Goal: Task Accomplishment & Management: Complete application form

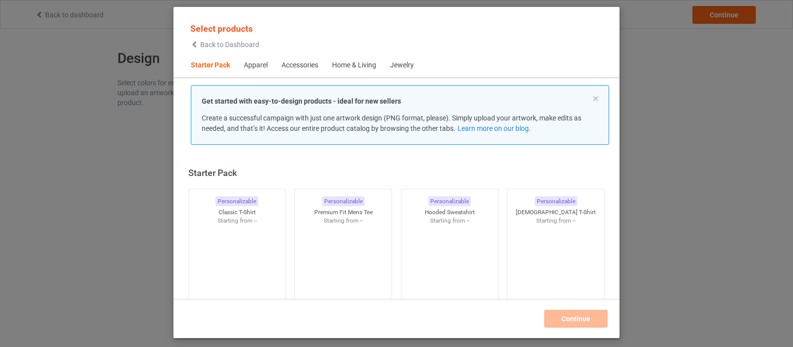
scroll to position [13, 0]
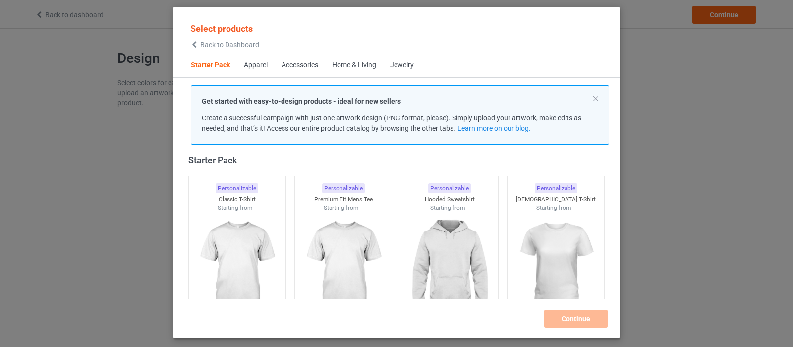
click at [257, 65] on div "Apparel" at bounding box center [256, 65] width 24 height 10
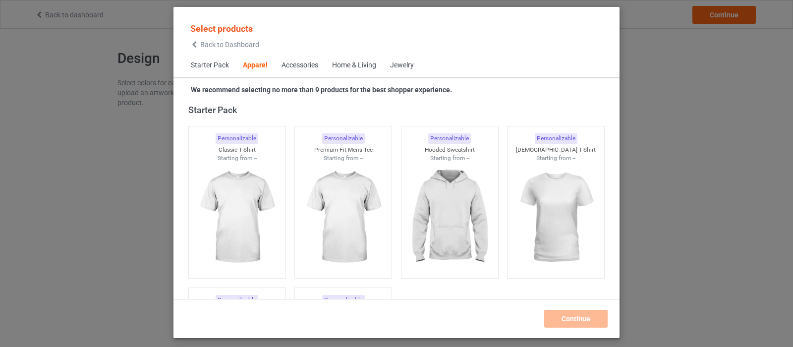
scroll to position [369, 0]
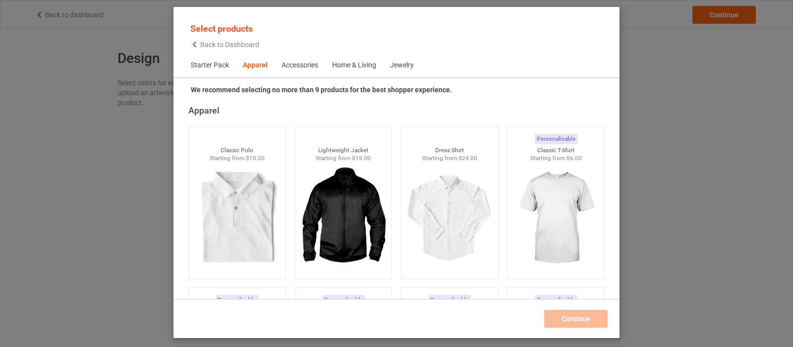
click at [221, 65] on span "Starter Pack" at bounding box center [210, 66] width 52 height 24
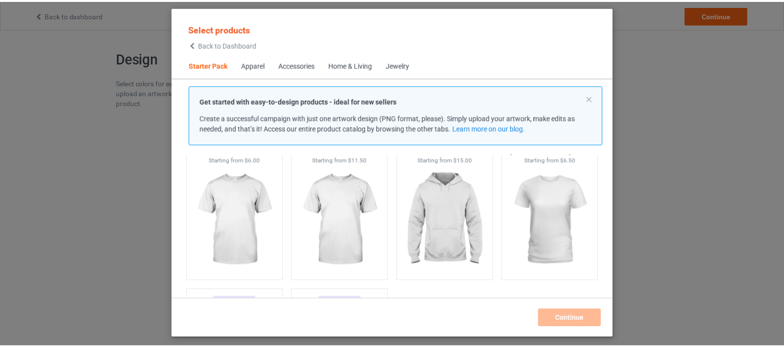
scroll to position [111, 0]
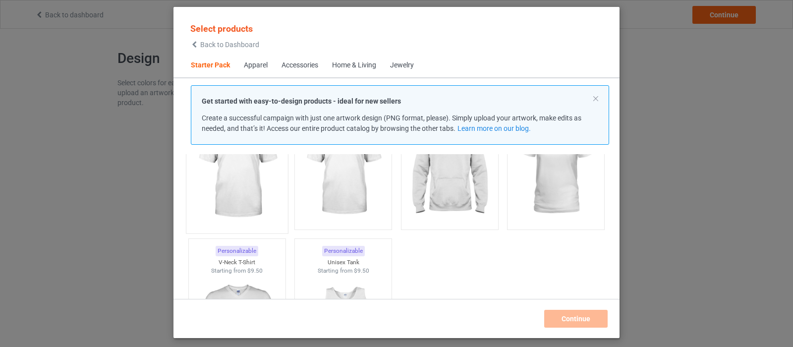
click at [256, 185] on img at bounding box center [236, 169] width 93 height 116
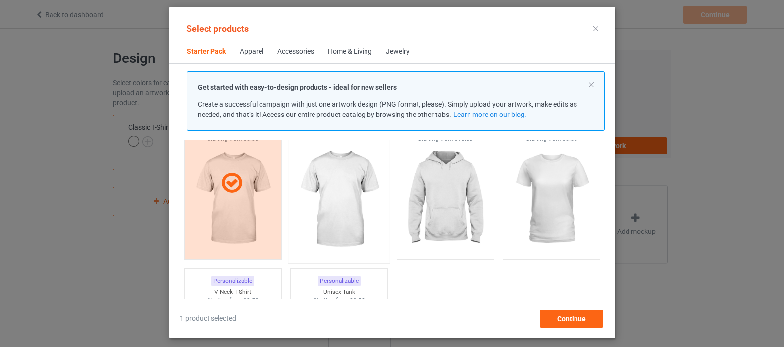
scroll to position [62, 0]
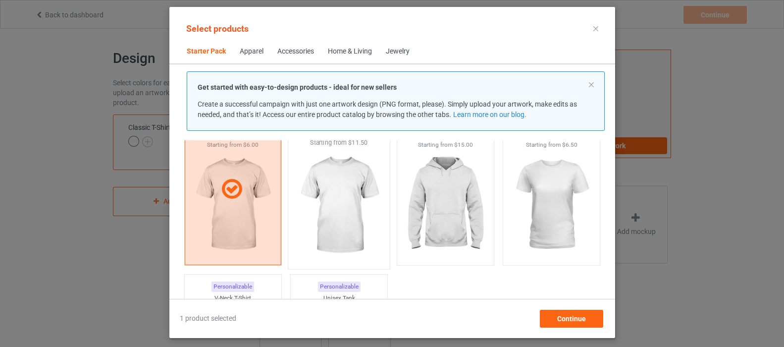
click at [341, 214] on img at bounding box center [338, 205] width 93 height 116
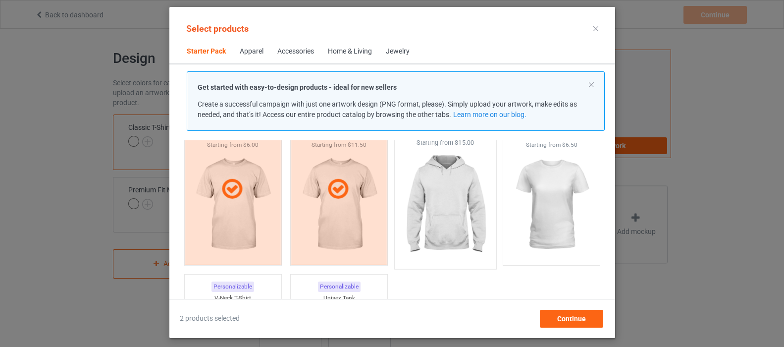
click at [435, 212] on img at bounding box center [445, 205] width 93 height 116
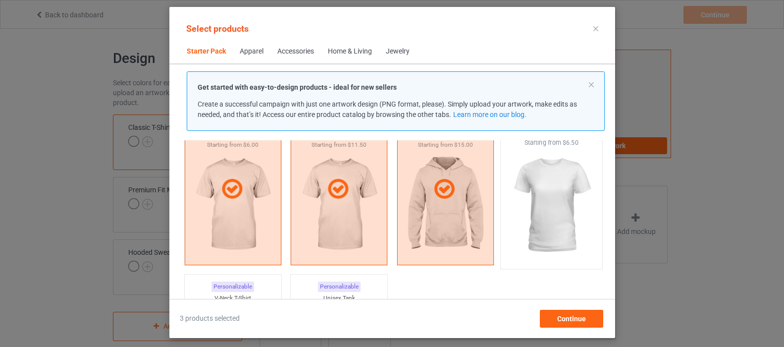
click at [540, 208] on img at bounding box center [551, 205] width 93 height 116
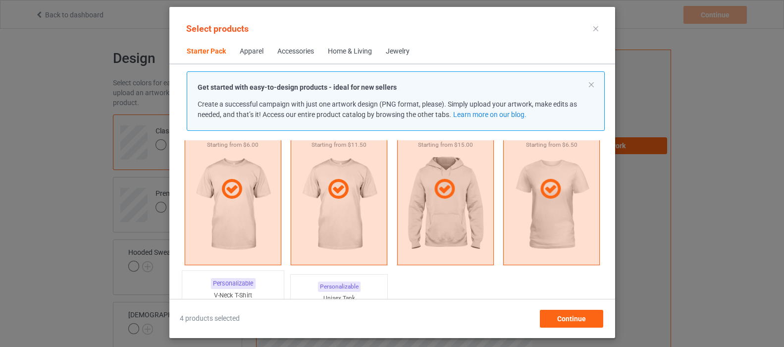
scroll to position [161, 0]
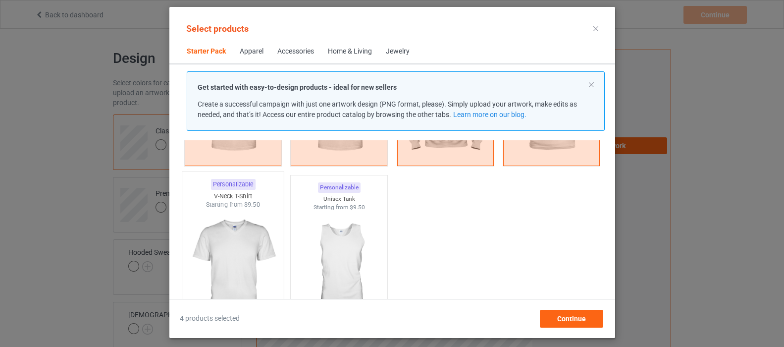
click at [244, 257] on img at bounding box center [232, 267] width 93 height 116
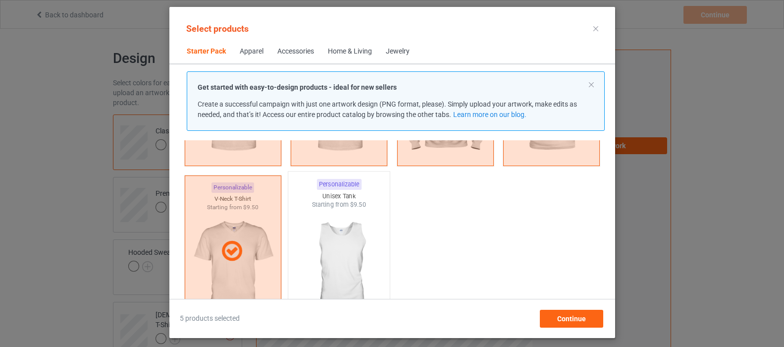
click at [324, 257] on img at bounding box center [338, 267] width 93 height 116
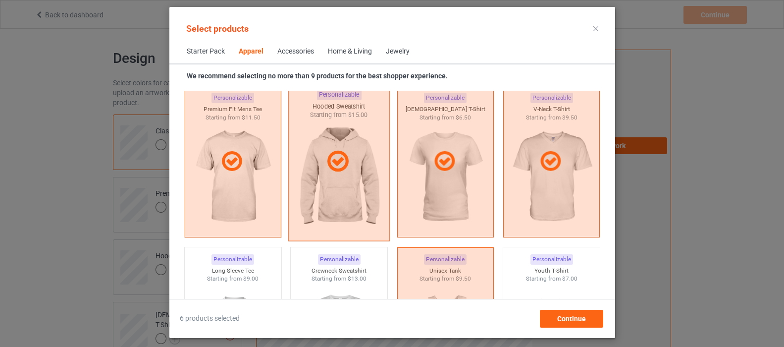
scroll to position [706, 0]
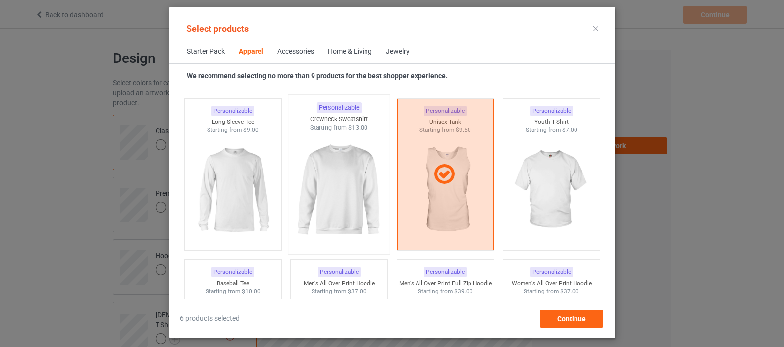
click at [333, 199] on img at bounding box center [338, 190] width 93 height 116
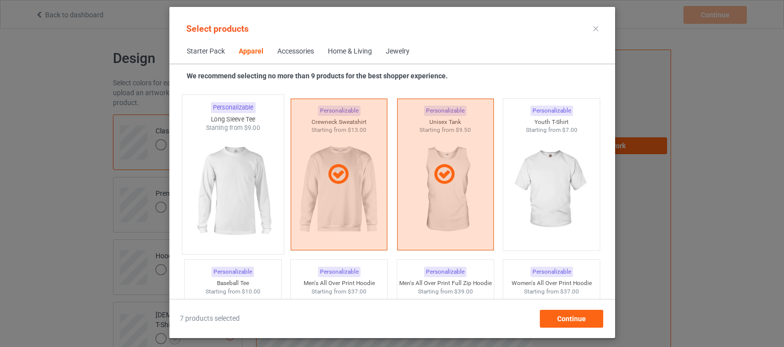
click at [250, 195] on img at bounding box center [232, 190] width 93 height 116
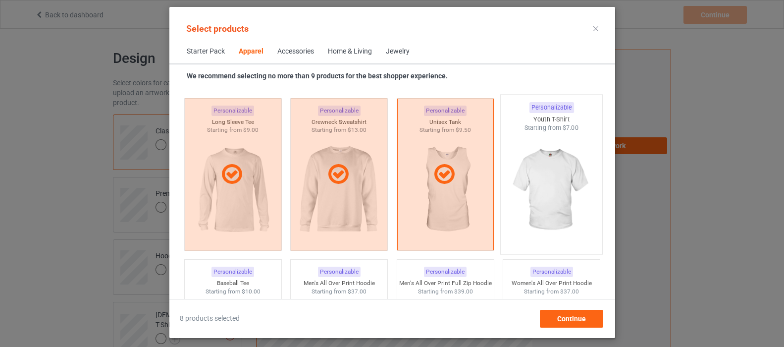
click at [551, 196] on img at bounding box center [551, 190] width 93 height 116
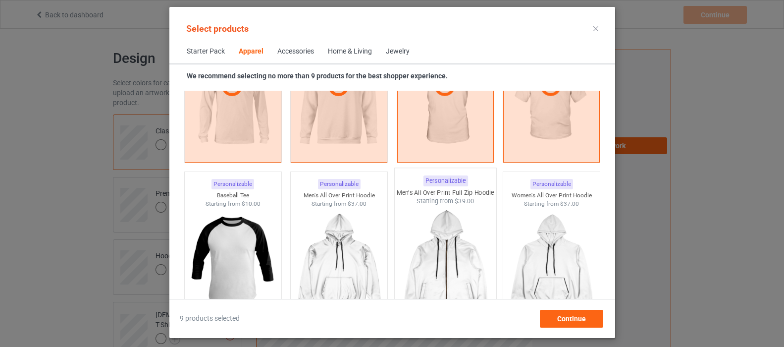
scroll to position [855, 0]
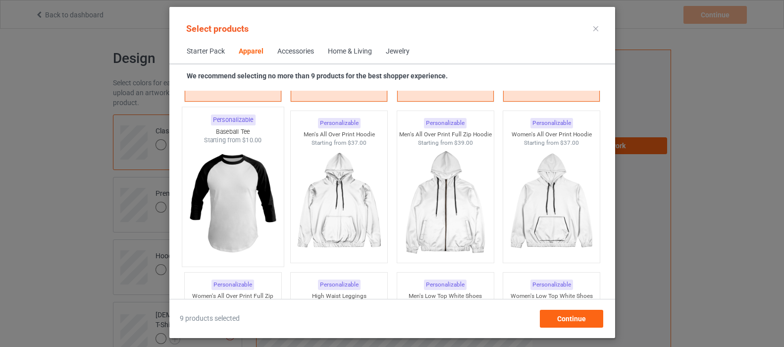
click at [261, 207] on img at bounding box center [232, 203] width 93 height 116
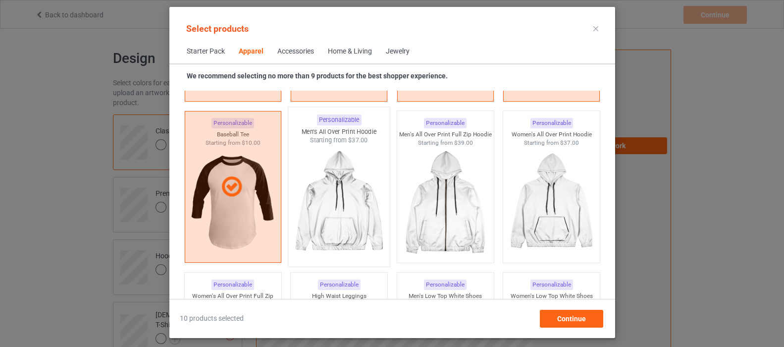
click at [363, 222] on img at bounding box center [338, 203] width 93 height 116
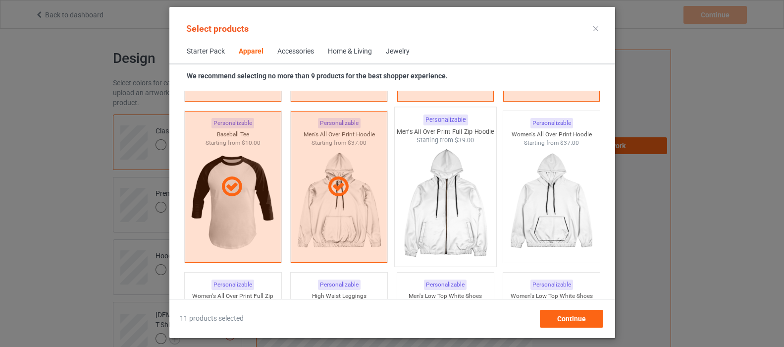
click at [430, 220] on img at bounding box center [445, 203] width 93 height 116
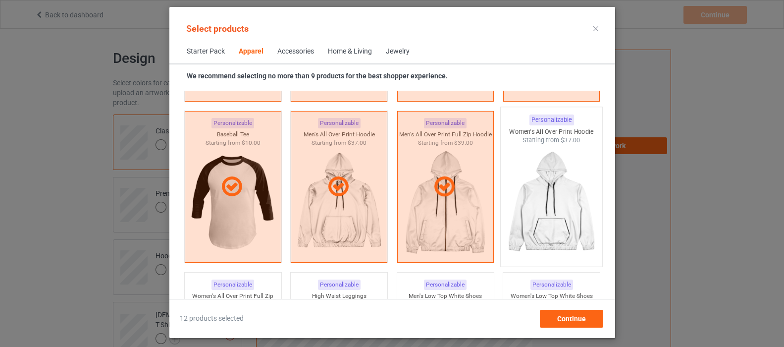
click at [518, 217] on img at bounding box center [551, 203] width 93 height 116
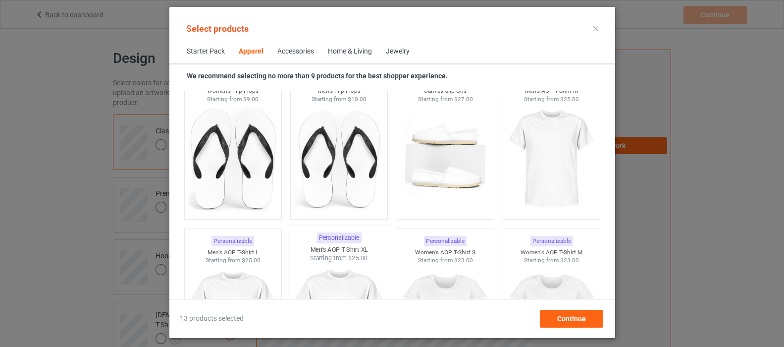
scroll to position [1548, 0]
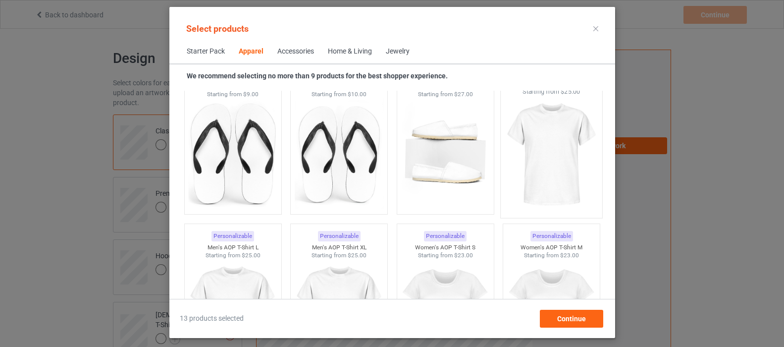
click at [550, 162] on img at bounding box center [551, 154] width 93 height 116
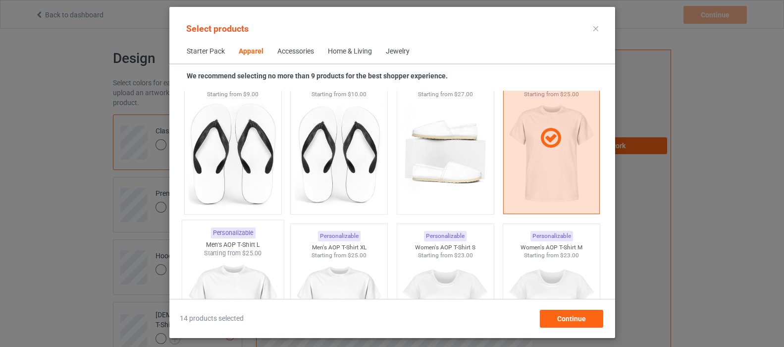
click at [261, 271] on img at bounding box center [232, 316] width 93 height 116
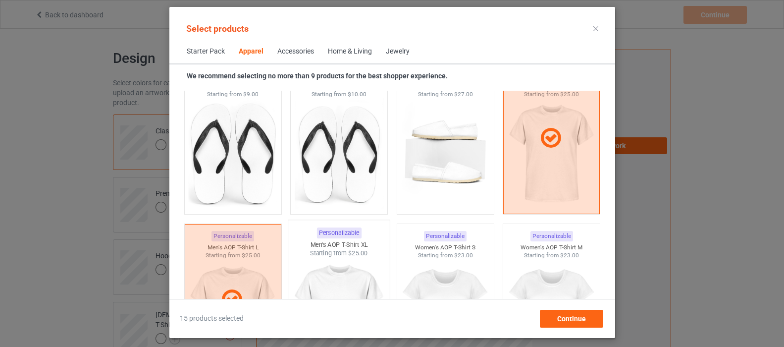
click at [321, 269] on img at bounding box center [338, 316] width 93 height 116
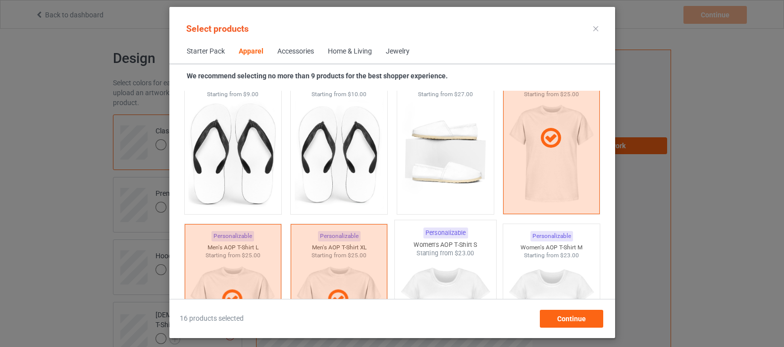
click at [428, 269] on img at bounding box center [445, 316] width 93 height 116
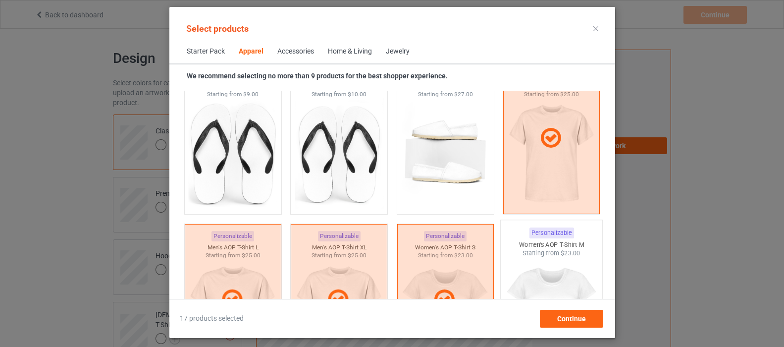
click at [553, 270] on img at bounding box center [551, 316] width 93 height 116
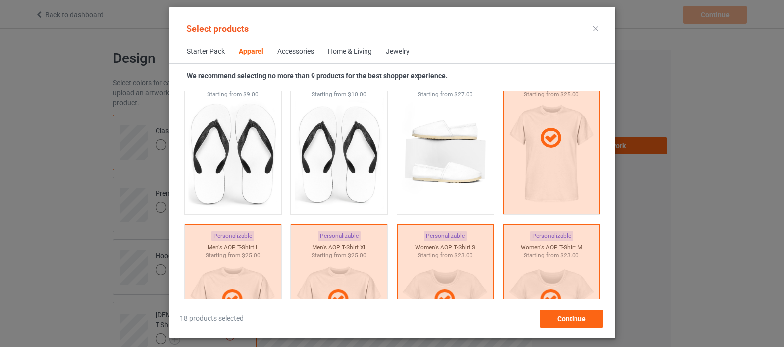
scroll to position [1746, 0]
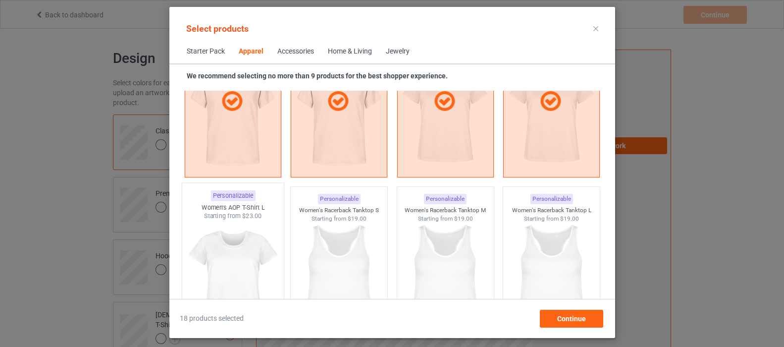
click at [257, 245] on img at bounding box center [232, 278] width 93 height 116
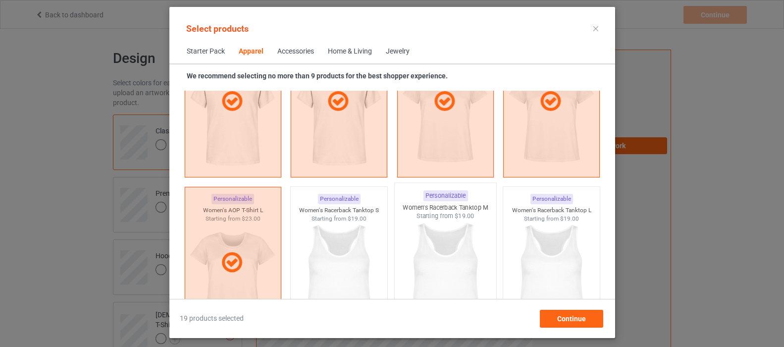
drag, startPoint x: 338, startPoint y: 250, endPoint x: 403, endPoint y: 250, distance: 64.9
click at [339, 250] on img at bounding box center [339, 277] width 89 height 111
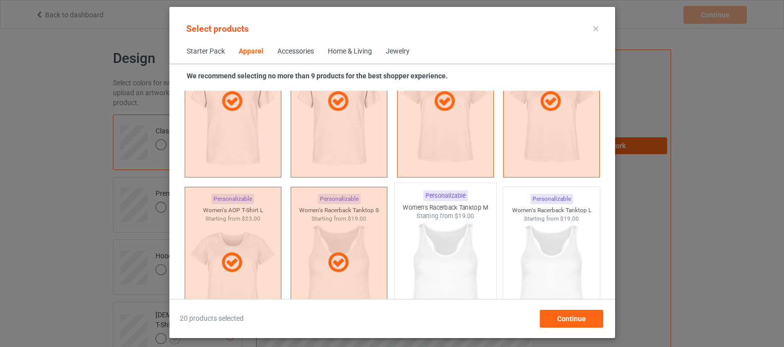
click at [459, 250] on img at bounding box center [445, 278] width 93 height 116
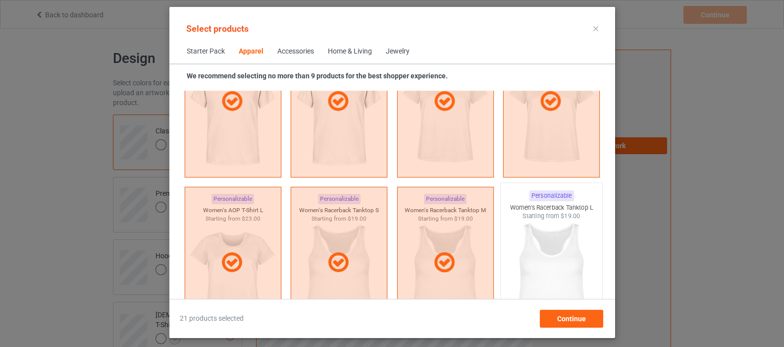
click at [540, 247] on img at bounding box center [551, 278] width 93 height 116
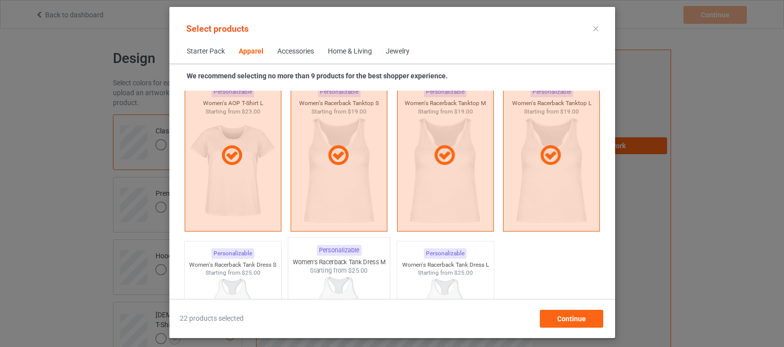
scroll to position [1845, 0]
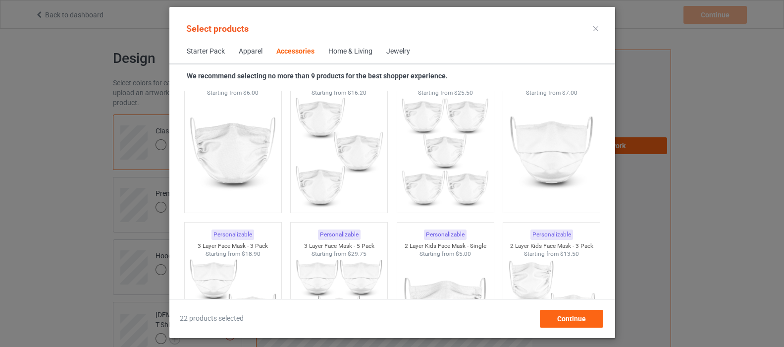
scroll to position [2638, 0]
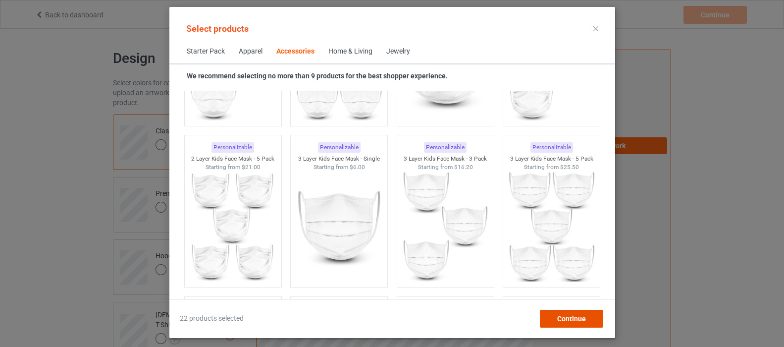
click at [566, 321] on span "Continue" at bounding box center [571, 319] width 29 height 8
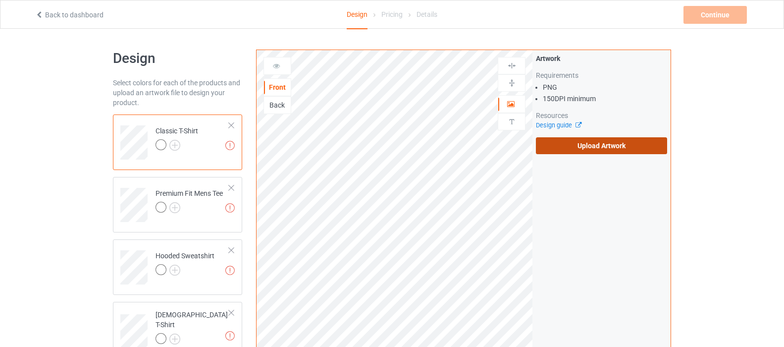
click at [591, 147] on label "Upload Artwork" at bounding box center [601, 145] width 131 height 17
click at [0, 0] on input "Upload Artwork" at bounding box center [0, 0] width 0 height 0
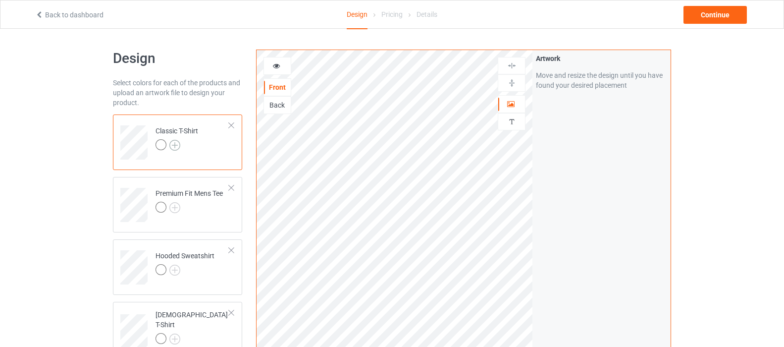
click at [174, 145] on img at bounding box center [174, 145] width 11 height 11
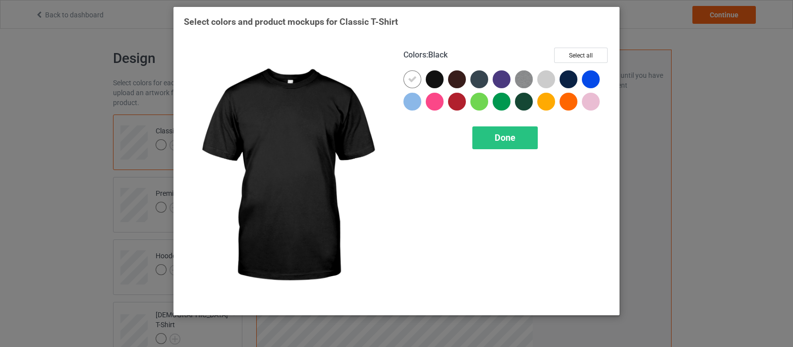
click at [435, 78] on div at bounding box center [435, 79] width 18 height 18
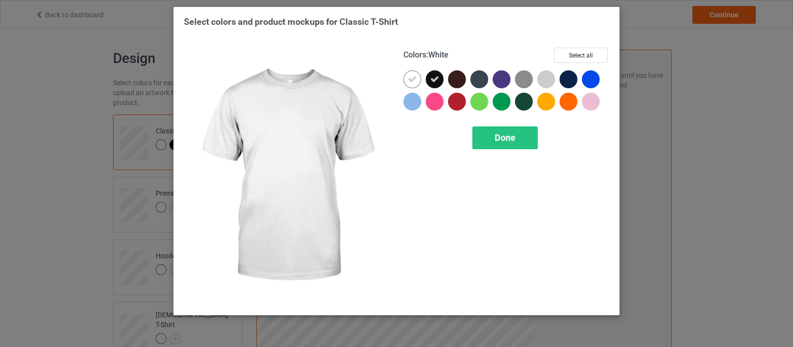
click at [416, 80] on icon at bounding box center [412, 79] width 9 height 9
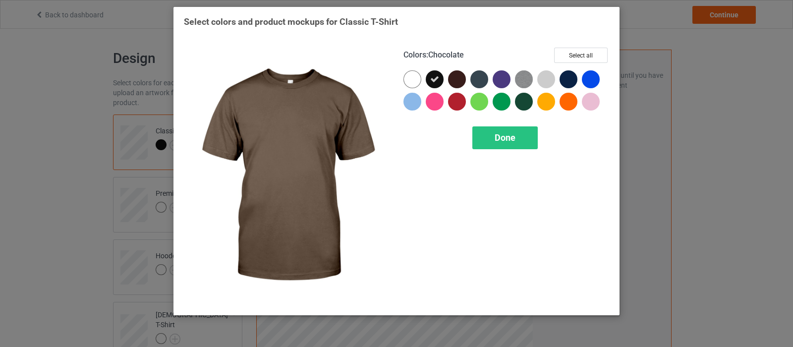
click at [457, 79] on div at bounding box center [457, 79] width 18 height 18
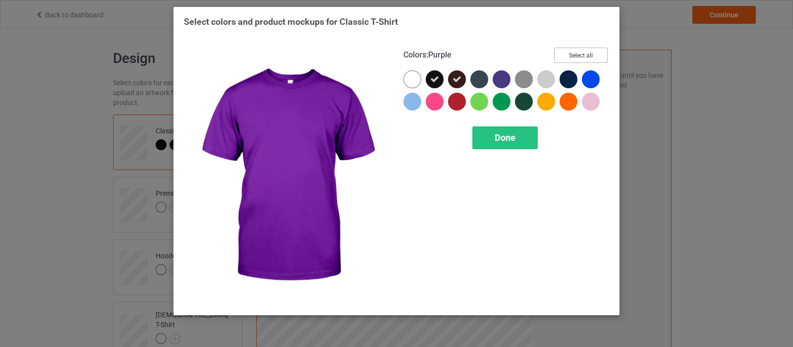
click at [580, 54] on button "Select all" at bounding box center [581, 55] width 54 height 15
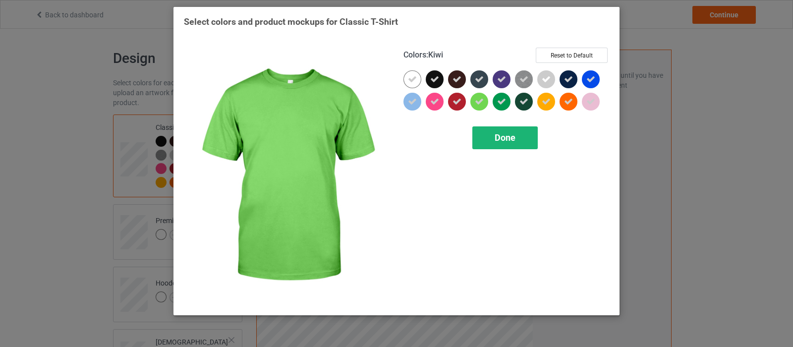
click at [502, 143] on span "Done" at bounding box center [504, 137] width 21 height 10
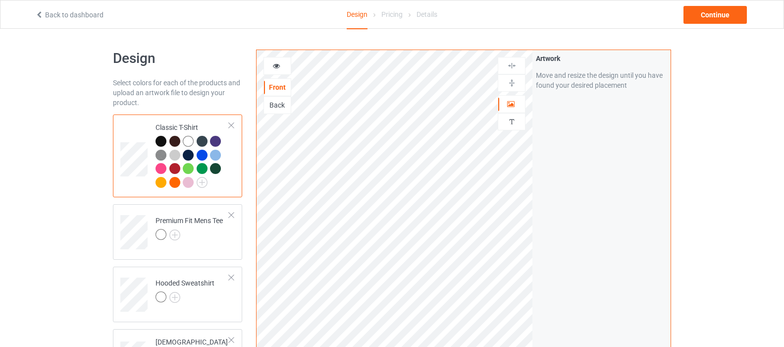
click at [186, 156] on div at bounding box center [188, 155] width 11 height 11
click at [188, 153] on div at bounding box center [188, 155] width 11 height 11
click at [280, 63] on icon at bounding box center [276, 64] width 8 height 7
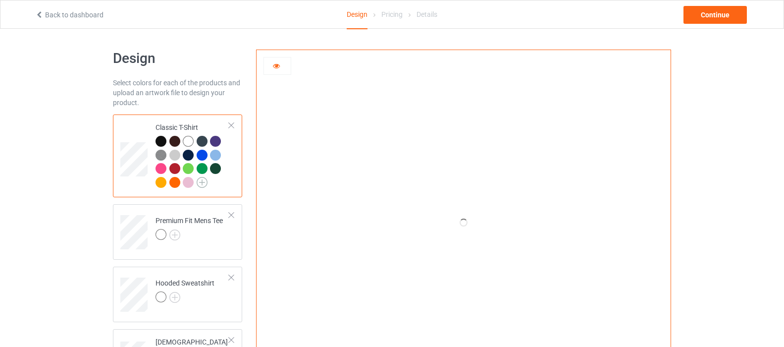
click at [204, 182] on img at bounding box center [202, 182] width 11 height 11
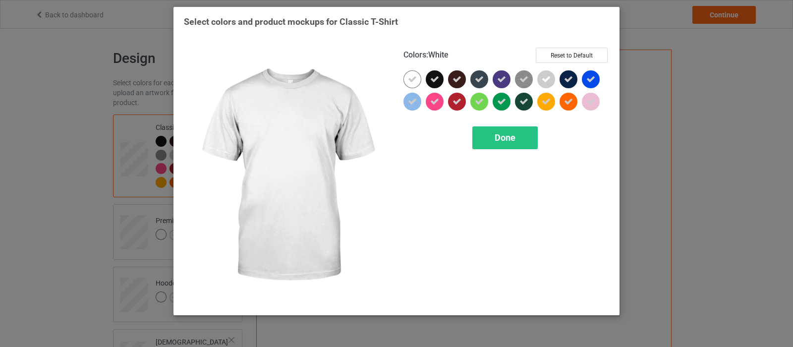
click at [411, 75] on icon at bounding box center [412, 79] width 9 height 9
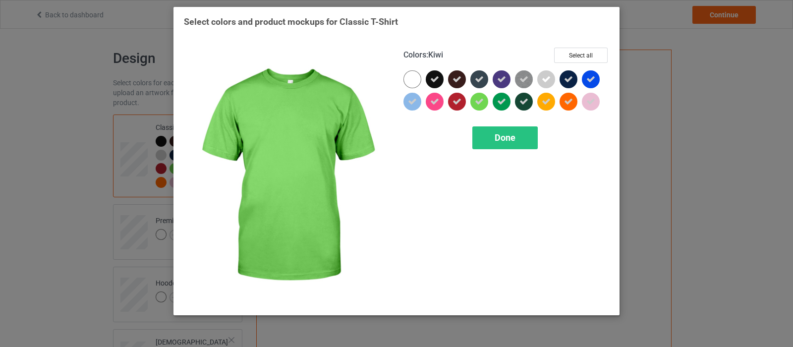
click at [482, 134] on div "Done" at bounding box center [504, 137] width 65 height 23
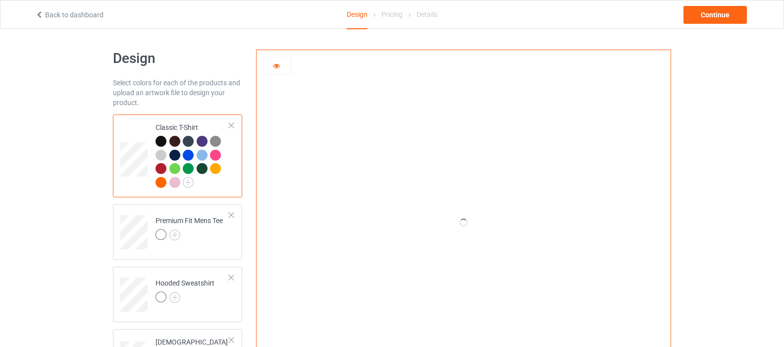
click at [175, 153] on div at bounding box center [174, 155] width 11 height 11
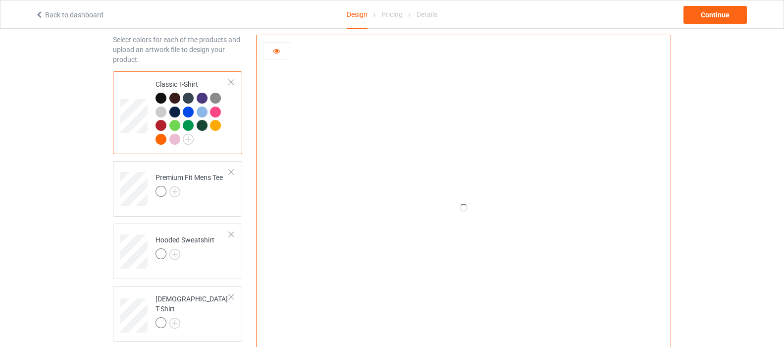
scroll to position [50, 0]
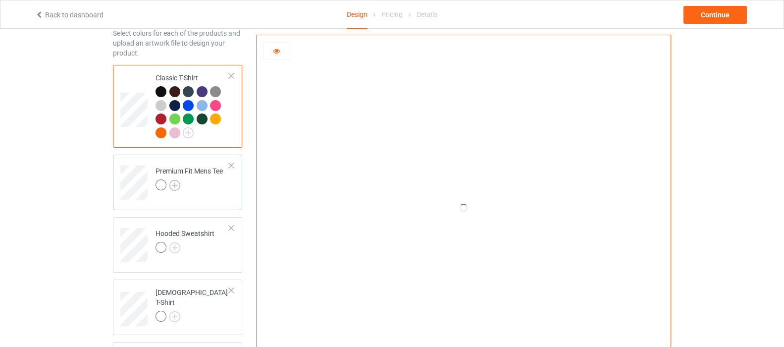
click at [174, 184] on img at bounding box center [174, 185] width 11 height 11
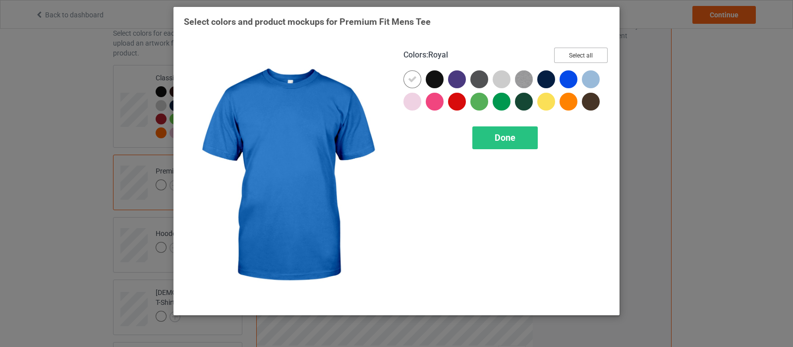
click at [575, 54] on button "Select all" at bounding box center [581, 55] width 54 height 15
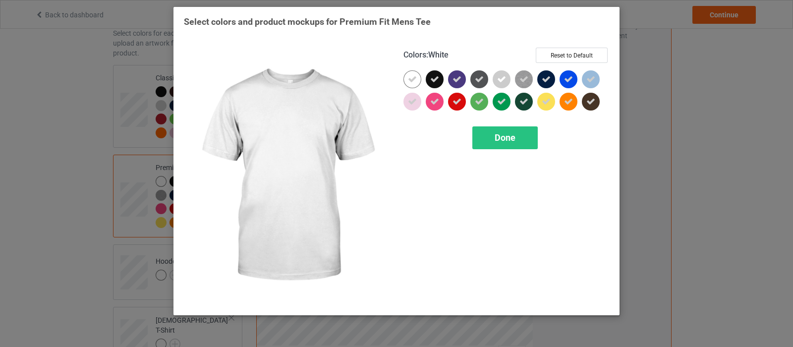
click at [410, 79] on icon at bounding box center [412, 79] width 9 height 9
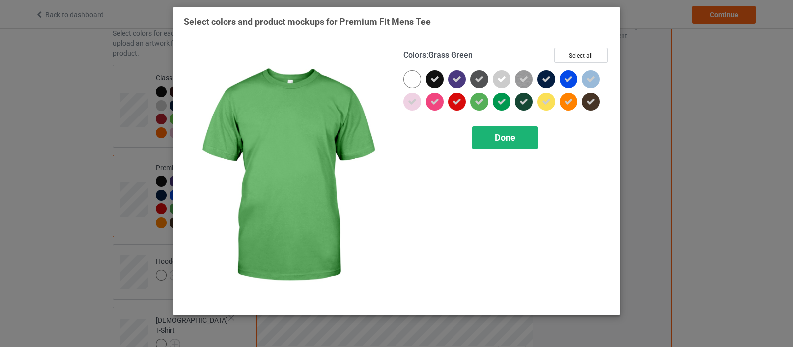
click at [502, 142] on span "Done" at bounding box center [504, 137] width 21 height 10
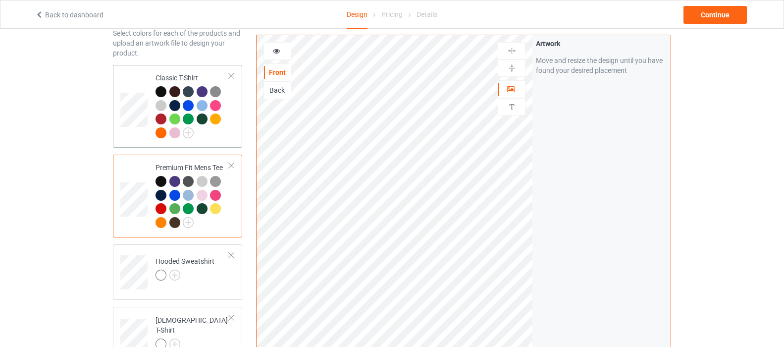
click at [175, 103] on div at bounding box center [174, 105] width 11 height 11
click at [173, 104] on div at bounding box center [174, 105] width 11 height 11
click at [271, 52] on div at bounding box center [277, 51] width 27 height 10
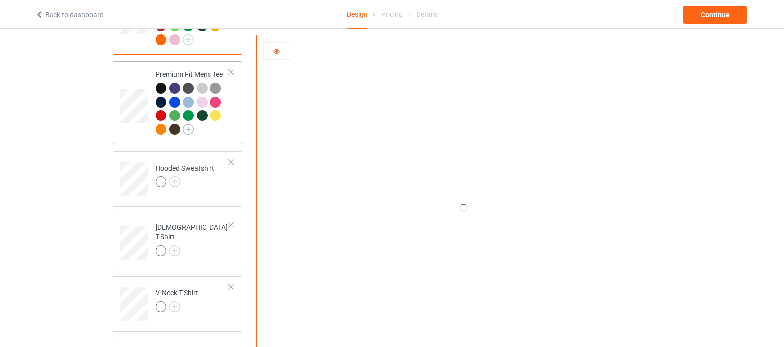
scroll to position [149, 0]
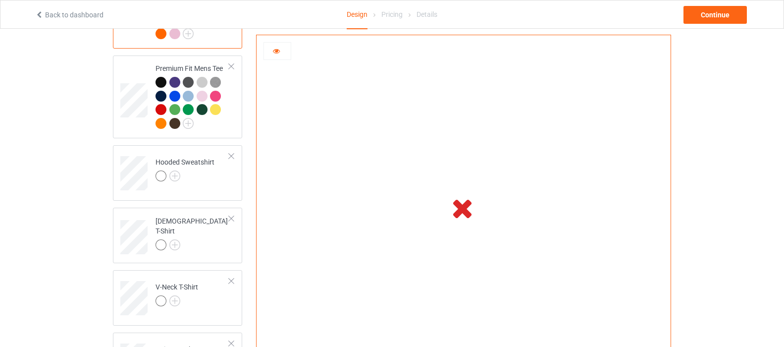
click at [463, 209] on icon at bounding box center [462, 208] width 33 height 28
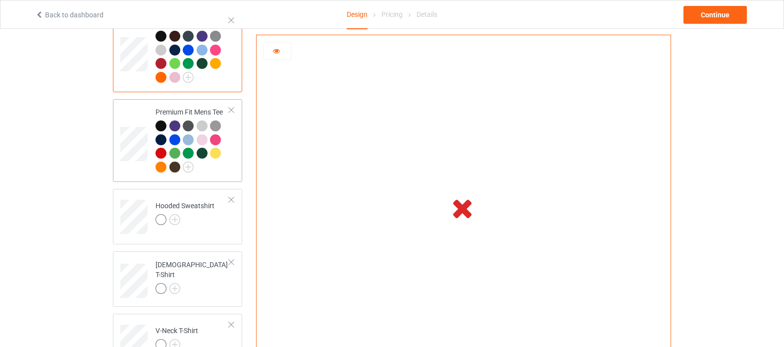
scroll to position [99, 0]
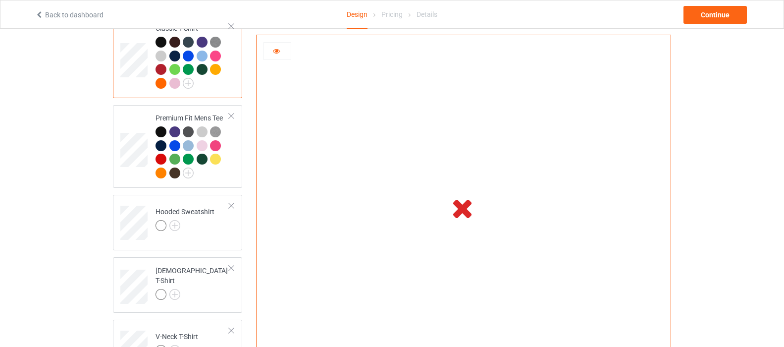
click at [280, 51] on icon at bounding box center [276, 49] width 8 height 7
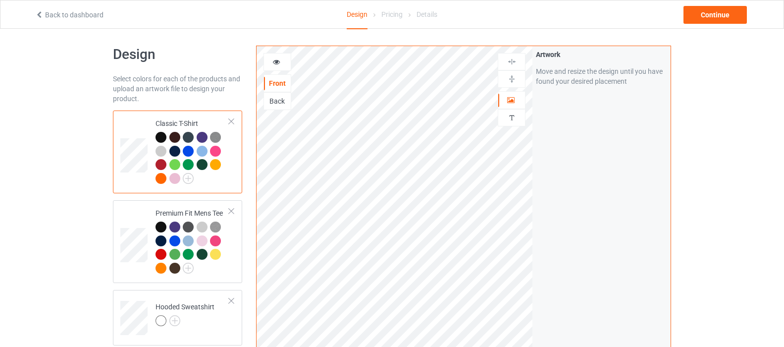
scroll to position [0, 0]
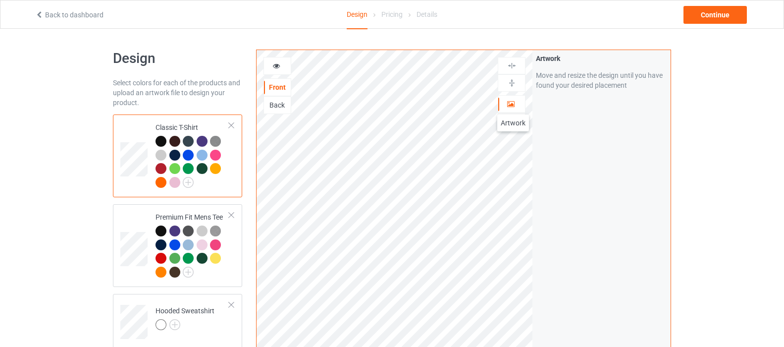
click at [512, 104] on icon at bounding box center [511, 102] width 8 height 7
click at [176, 126] on div "Classic T-Shirt" at bounding box center [193, 154] width 74 height 64
click at [576, 77] on div "Move and resize the design until you have found your desired placement" at bounding box center [601, 80] width 131 height 20
click at [278, 65] on icon at bounding box center [276, 64] width 8 height 7
click at [575, 143] on div "Artwork Move and resize the design until you have found your desired placement" at bounding box center [602, 238] width 138 height 376
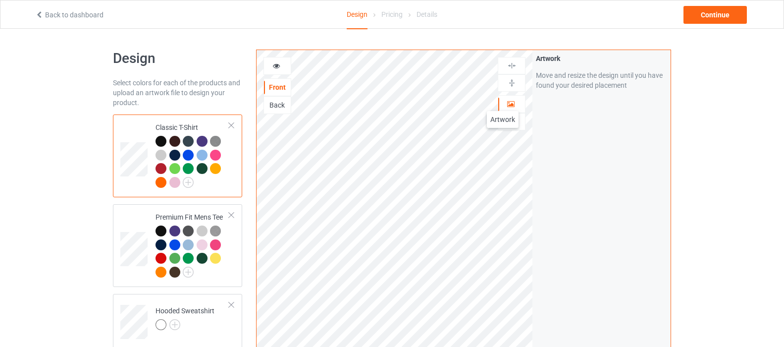
click at [503, 101] on div at bounding box center [511, 104] width 27 height 10
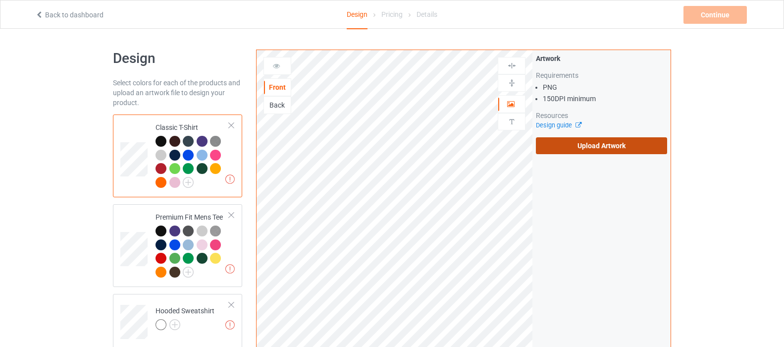
click at [610, 148] on label "Upload Artwork" at bounding box center [601, 145] width 131 height 17
click at [0, 0] on input "Upload Artwork" at bounding box center [0, 0] width 0 height 0
click at [585, 142] on label "Upload Artwork" at bounding box center [601, 145] width 131 height 17
click at [0, 0] on input "Upload Artwork" at bounding box center [0, 0] width 0 height 0
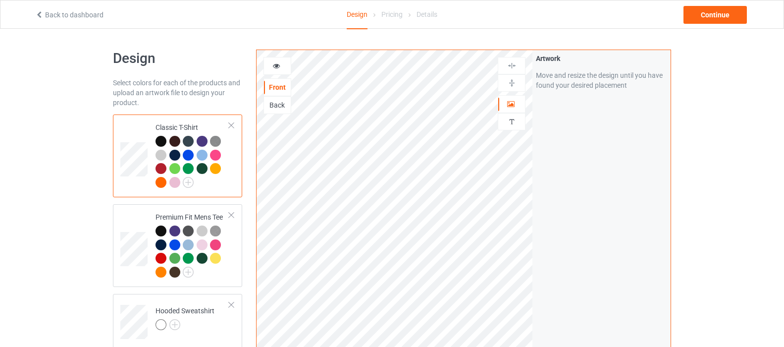
click at [283, 67] on div at bounding box center [277, 66] width 27 height 10
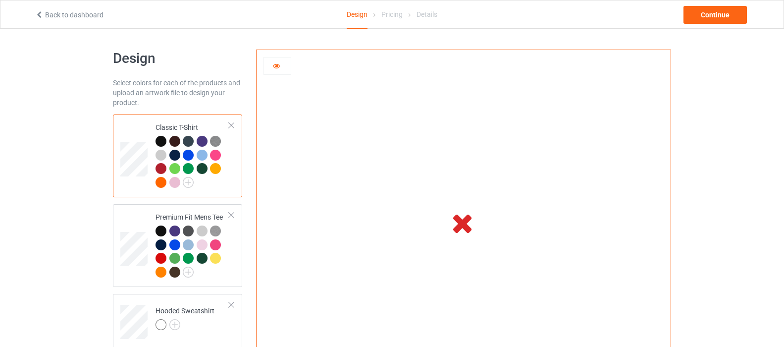
click at [281, 63] on div at bounding box center [277, 66] width 27 height 10
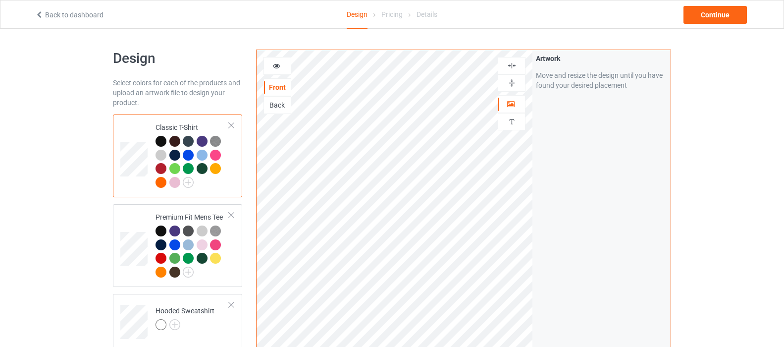
click at [286, 66] on div at bounding box center [277, 66] width 27 height 10
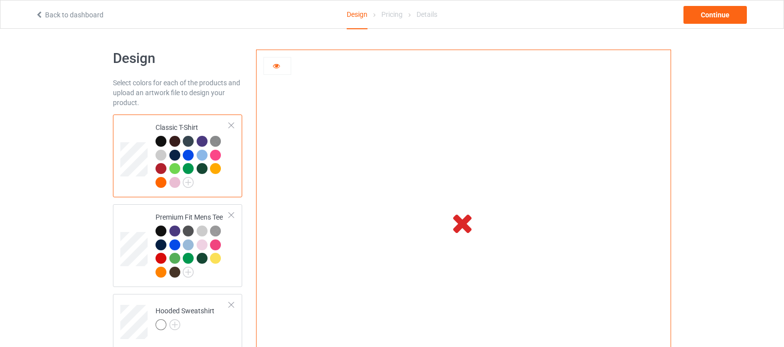
click at [464, 225] on icon at bounding box center [462, 223] width 33 height 28
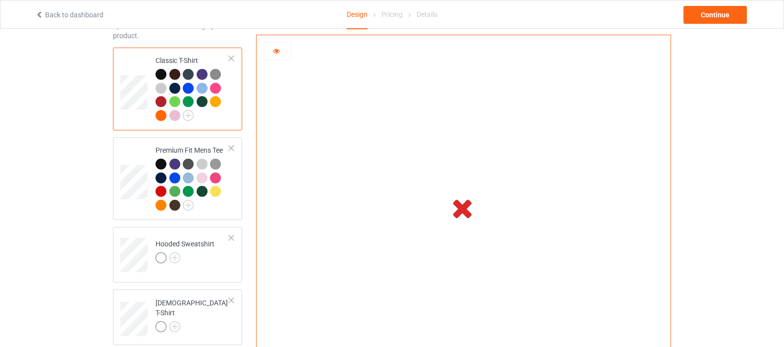
scroll to position [198, 0]
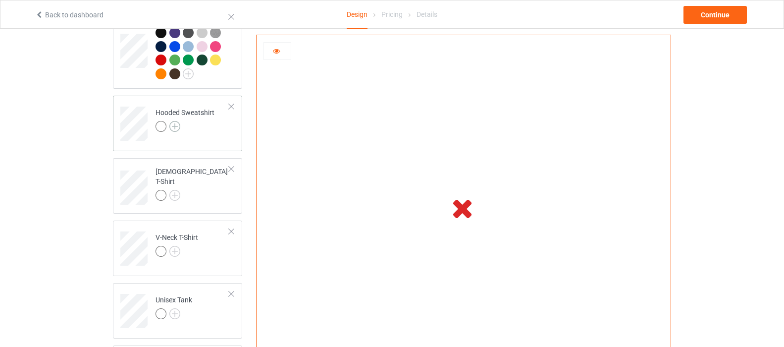
click at [172, 128] on img at bounding box center [174, 126] width 11 height 11
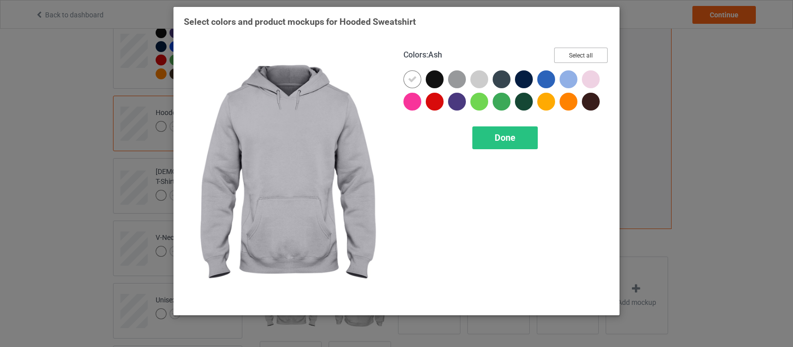
click at [569, 55] on button "Select all" at bounding box center [581, 55] width 54 height 15
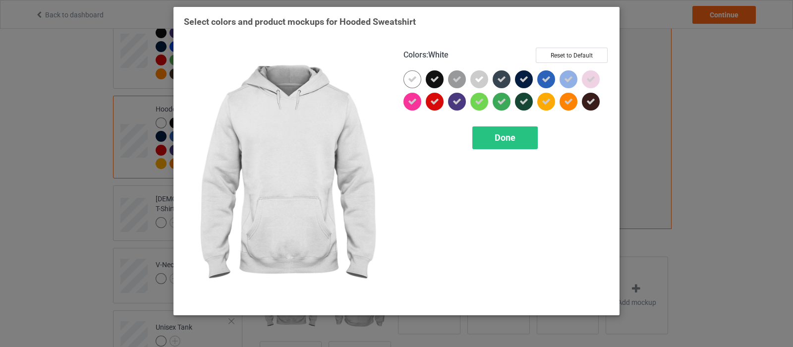
click at [415, 77] on icon at bounding box center [412, 79] width 9 height 9
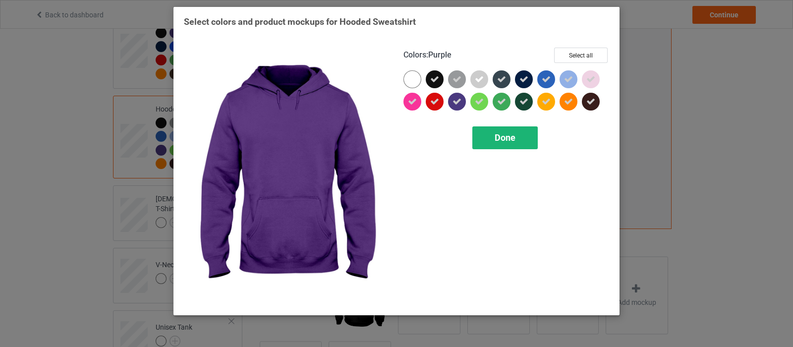
click at [503, 134] on span "Done" at bounding box center [504, 137] width 21 height 10
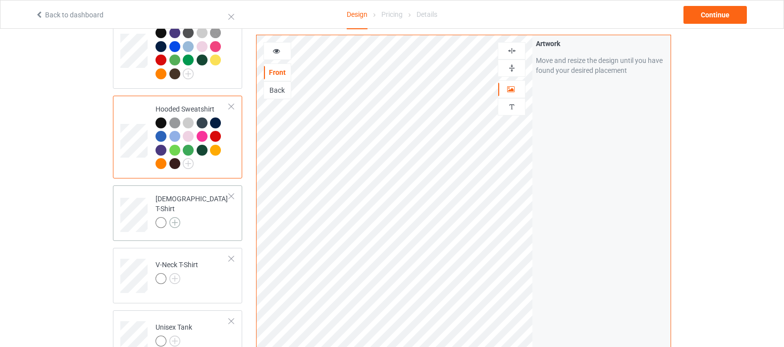
click at [171, 217] on img at bounding box center [174, 222] width 11 height 11
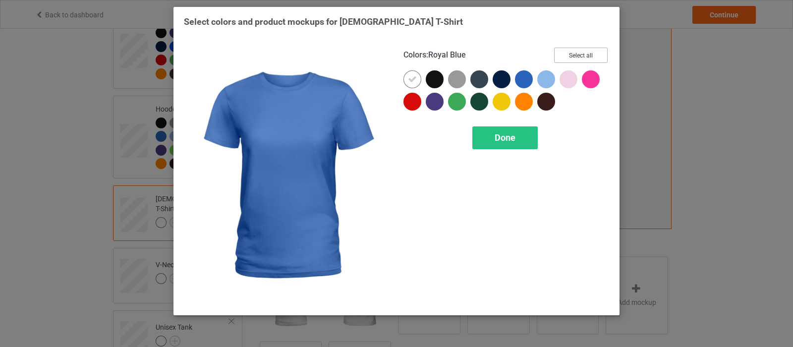
click at [564, 57] on button "Select all" at bounding box center [581, 55] width 54 height 15
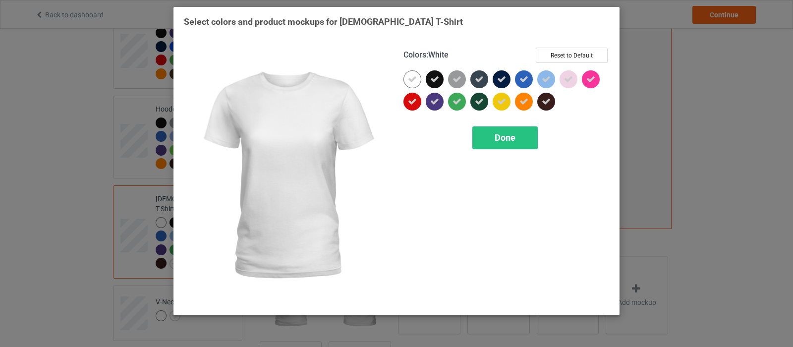
click at [405, 77] on div at bounding box center [412, 79] width 18 height 18
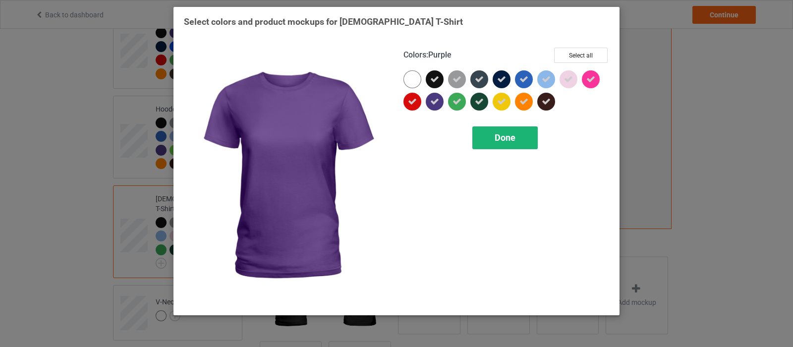
click at [486, 136] on div "Done" at bounding box center [504, 137] width 65 height 23
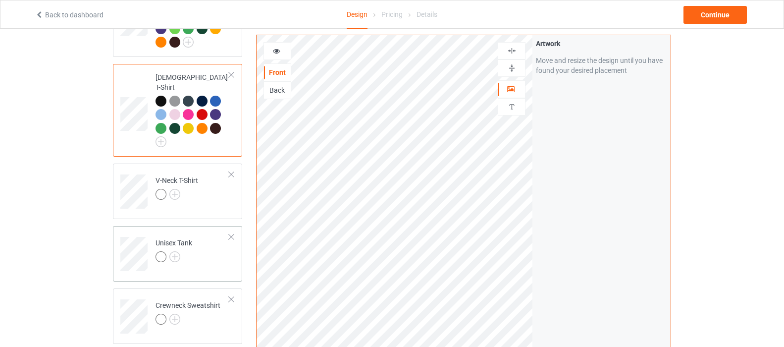
scroll to position [347, 0]
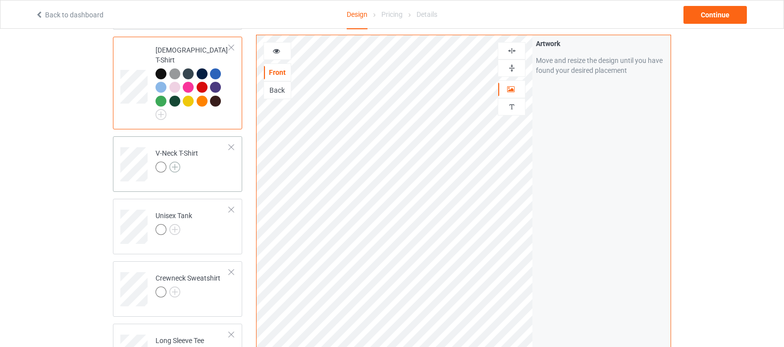
click at [177, 161] on img at bounding box center [174, 166] width 11 height 11
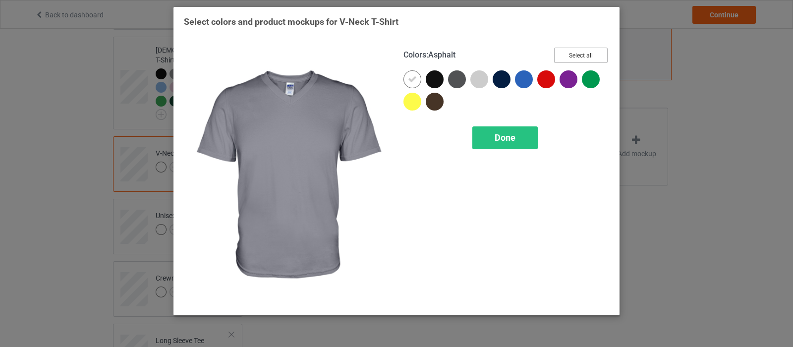
click at [568, 54] on button "Select all" at bounding box center [581, 55] width 54 height 15
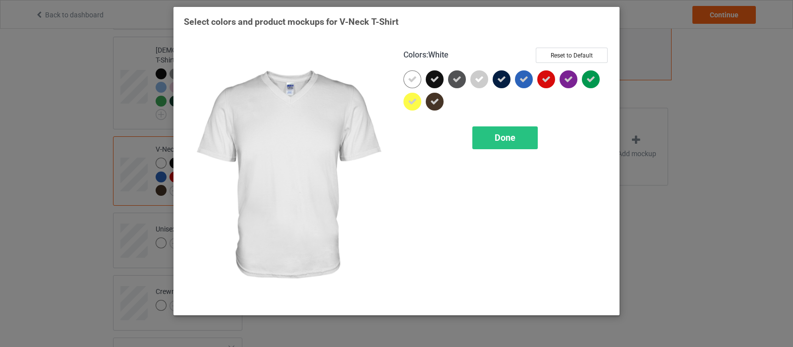
click at [413, 83] on icon at bounding box center [412, 79] width 9 height 9
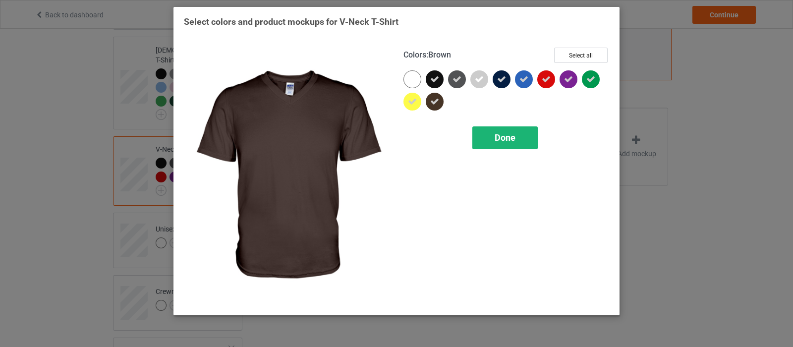
click at [498, 143] on div "Done" at bounding box center [504, 137] width 65 height 23
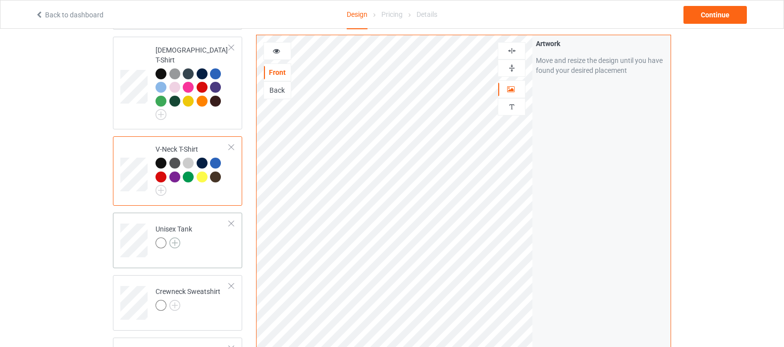
click at [177, 237] on img at bounding box center [174, 242] width 11 height 11
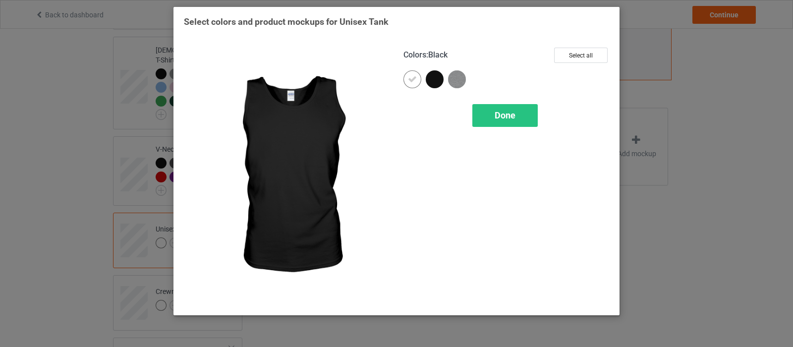
drag, startPoint x: 432, startPoint y: 81, endPoint x: 441, endPoint y: 79, distance: 9.1
click at [432, 81] on div at bounding box center [435, 79] width 18 height 18
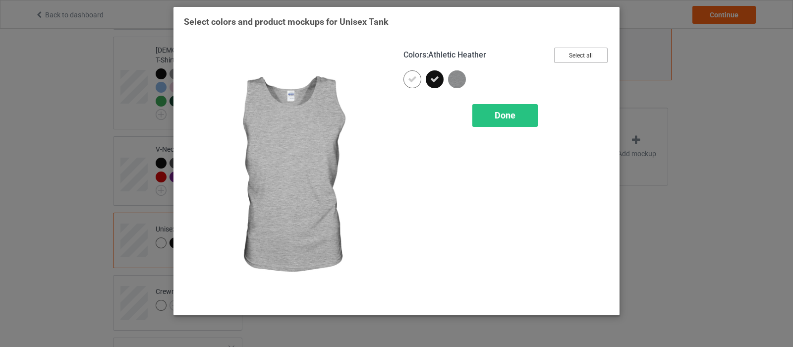
click at [576, 53] on button "Select all" at bounding box center [581, 55] width 54 height 15
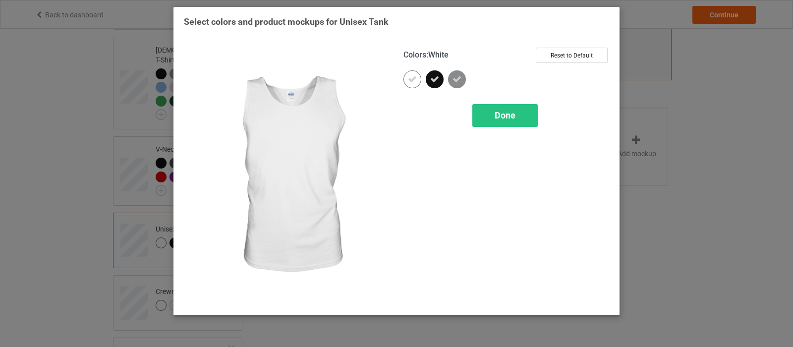
click at [411, 78] on icon at bounding box center [412, 79] width 9 height 9
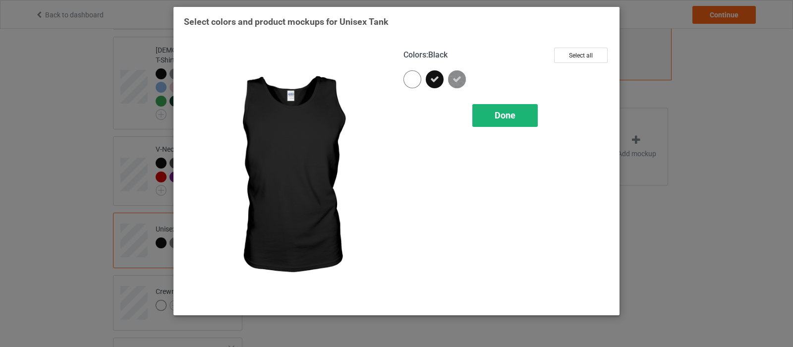
click at [489, 115] on div "Done" at bounding box center [504, 115] width 65 height 23
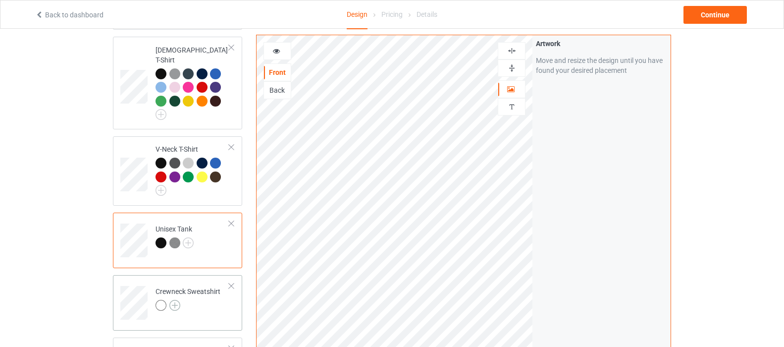
click at [173, 300] on img at bounding box center [174, 305] width 11 height 11
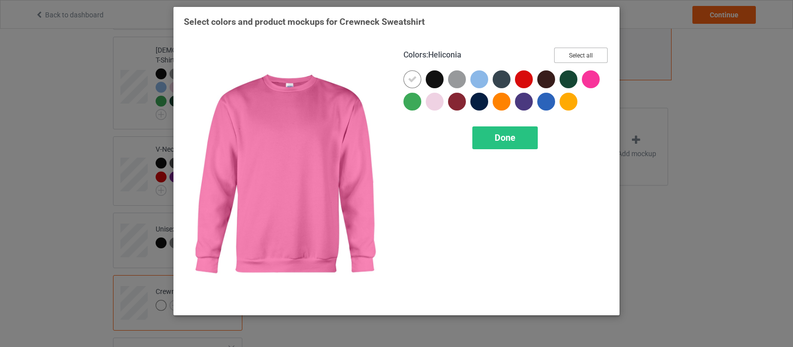
click at [589, 54] on button "Select all" at bounding box center [581, 55] width 54 height 15
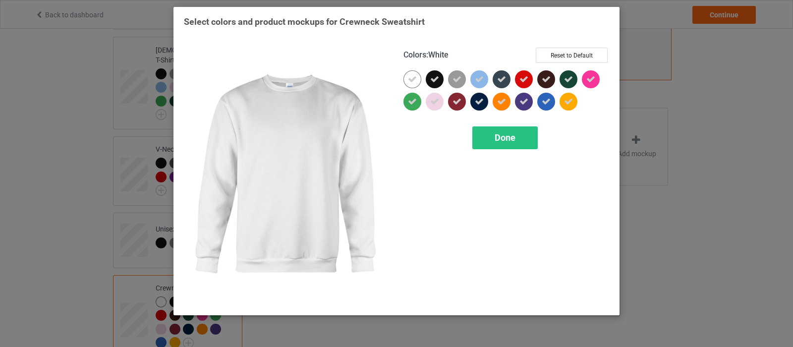
click at [409, 76] on icon at bounding box center [412, 79] width 9 height 9
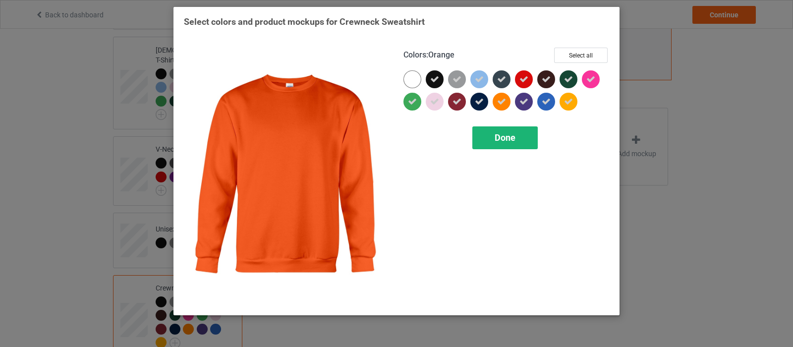
click at [501, 137] on span "Done" at bounding box center [504, 137] width 21 height 10
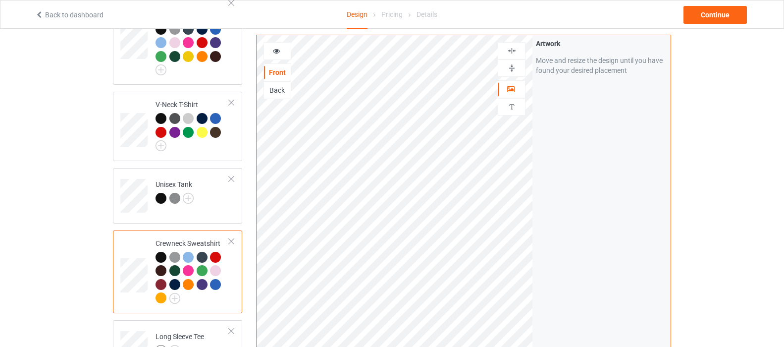
scroll to position [396, 0]
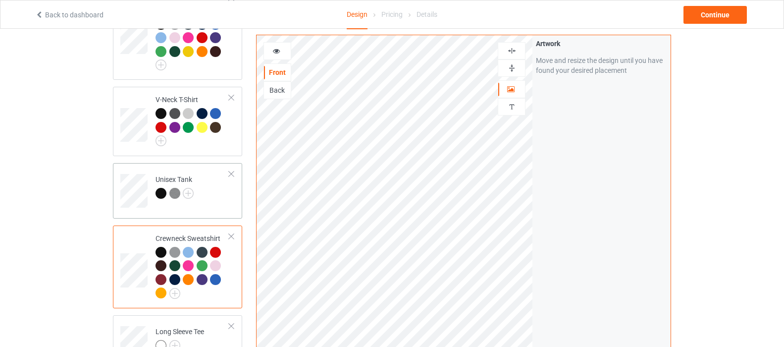
click at [166, 174] on div "Unisex Tank" at bounding box center [175, 186] width 38 height 24
click at [170, 174] on div "Unisex Tank" at bounding box center [175, 186] width 38 height 24
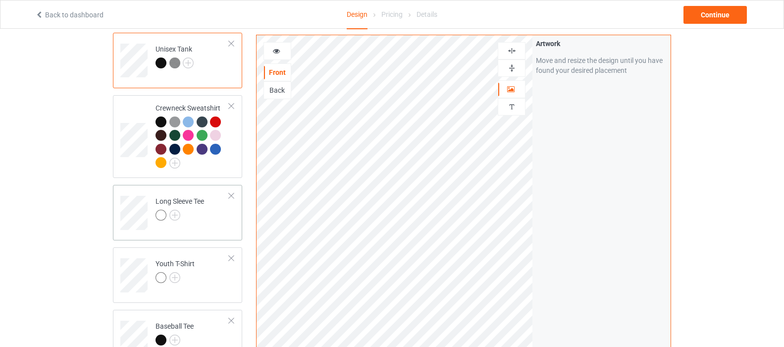
scroll to position [545, 0]
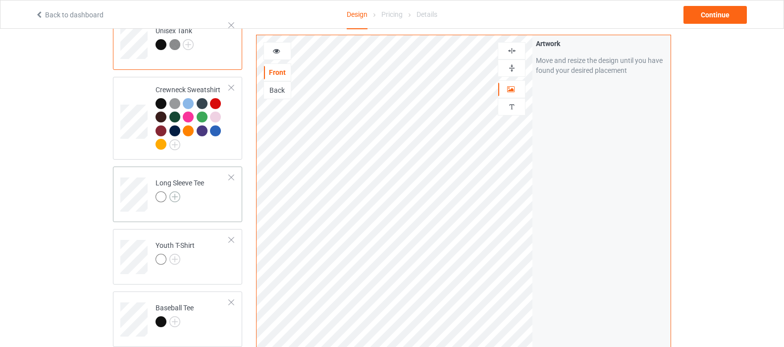
click at [174, 191] on img at bounding box center [174, 196] width 11 height 11
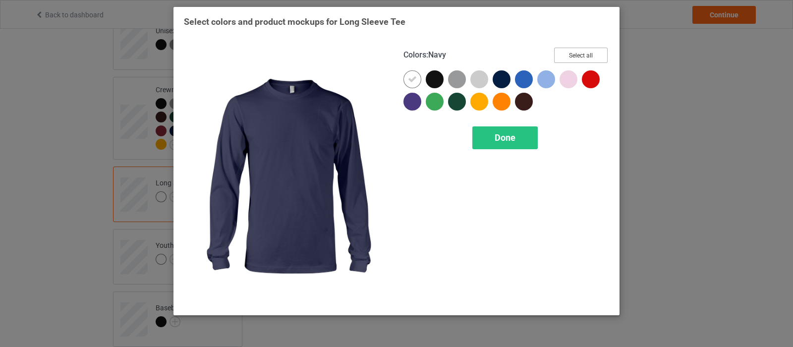
click at [585, 54] on button "Select all" at bounding box center [581, 55] width 54 height 15
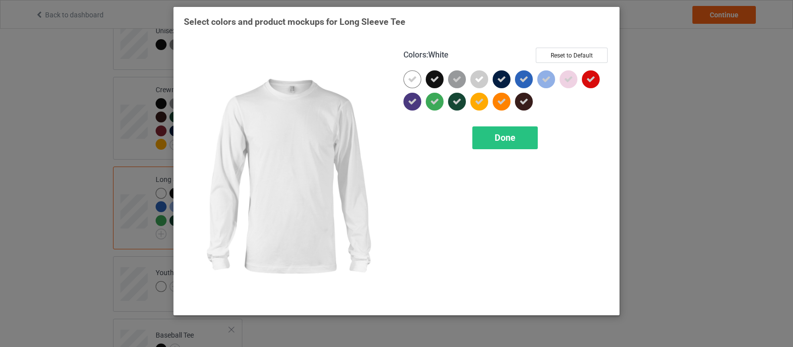
click at [417, 78] on div at bounding box center [412, 79] width 18 height 18
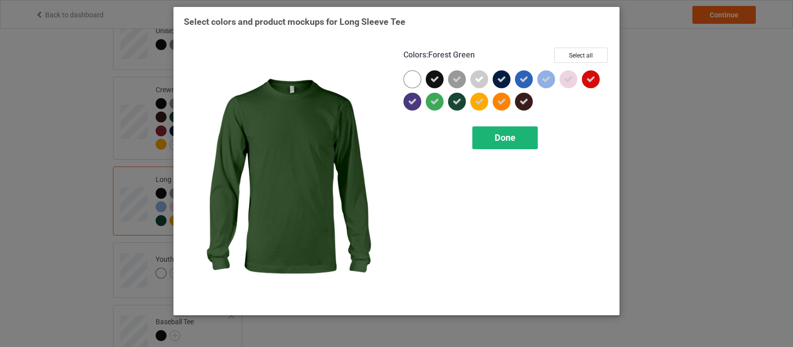
click at [490, 134] on div "Done" at bounding box center [504, 137] width 65 height 23
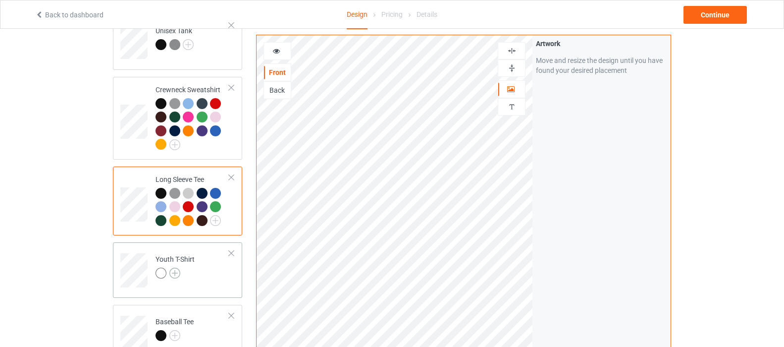
click at [178, 268] on img at bounding box center [174, 273] width 11 height 11
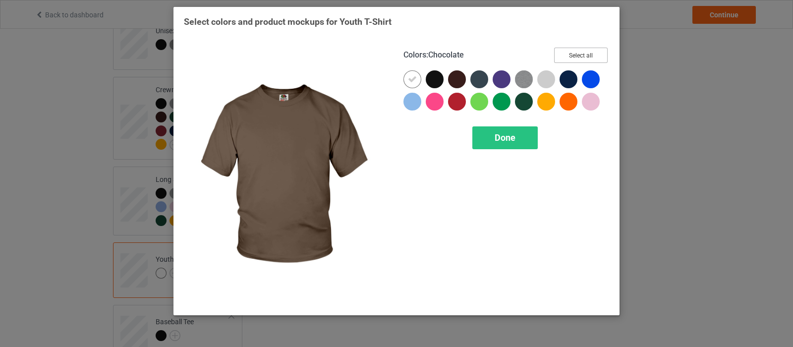
click at [567, 52] on button "Select all" at bounding box center [581, 55] width 54 height 15
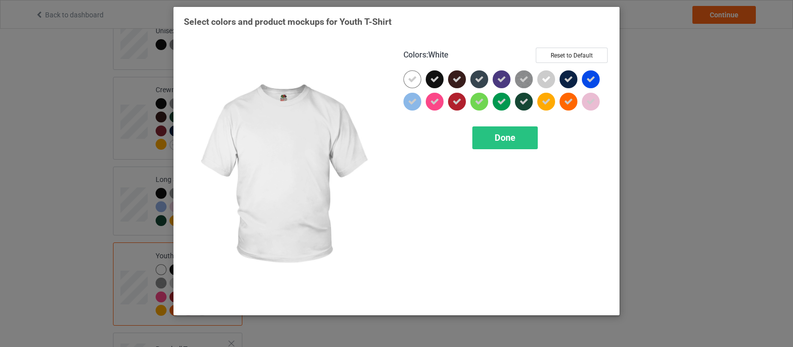
click at [413, 79] on icon at bounding box center [412, 79] width 9 height 9
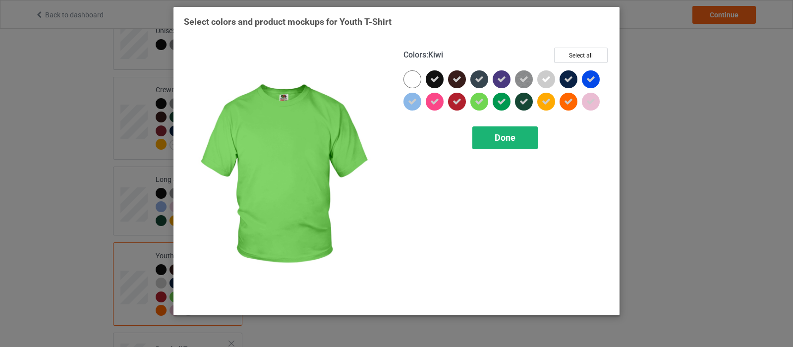
click at [487, 132] on div "Done" at bounding box center [504, 137] width 65 height 23
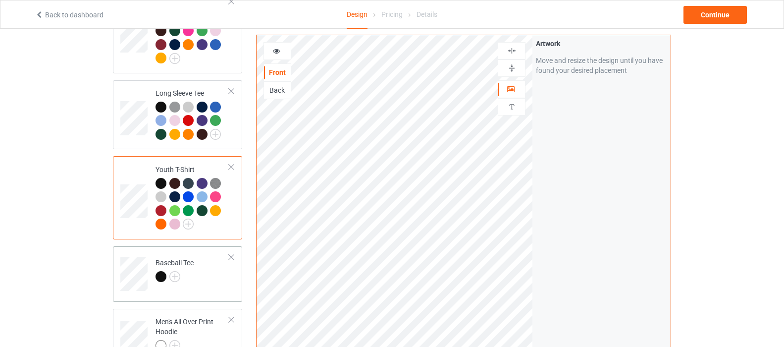
scroll to position [644, 0]
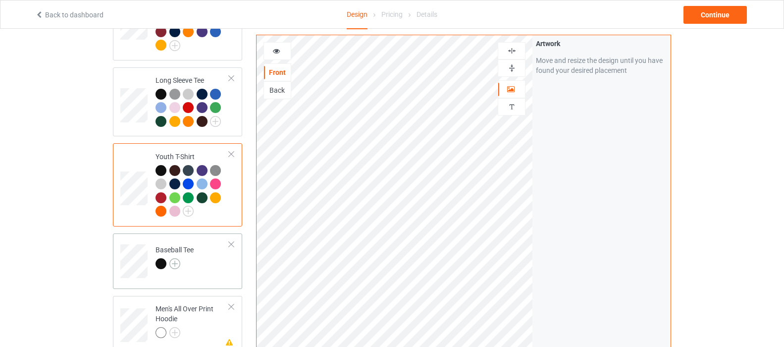
click at [175, 258] on img at bounding box center [174, 263] width 11 height 11
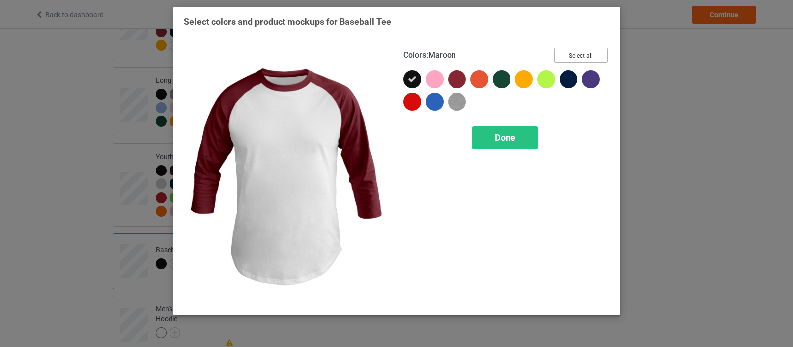
click at [577, 56] on button "Select all" at bounding box center [581, 55] width 54 height 15
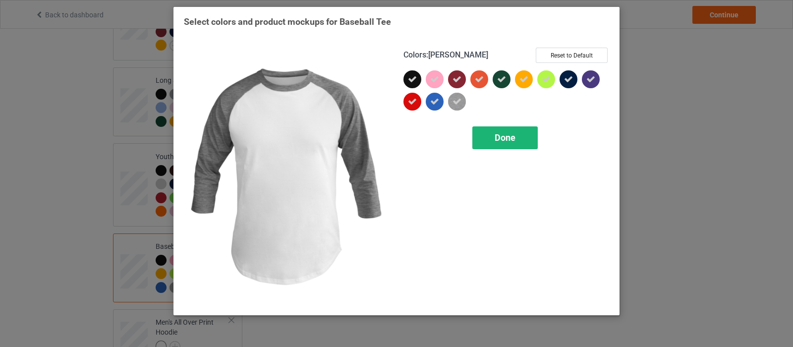
click at [515, 142] on span "Done" at bounding box center [504, 137] width 21 height 10
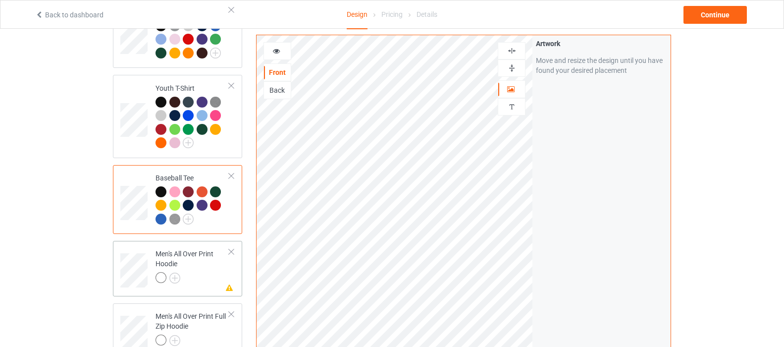
scroll to position [793, 0]
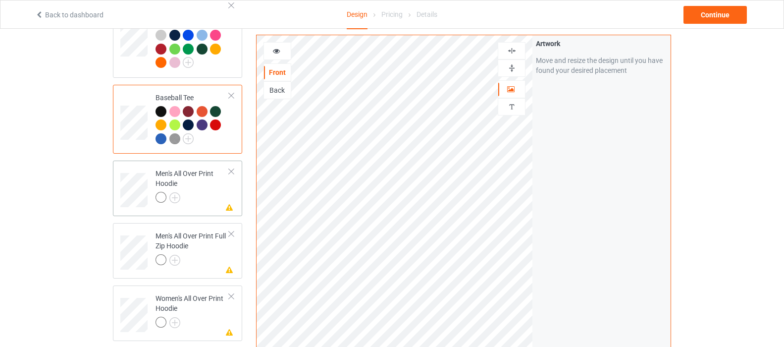
click at [231, 168] on div at bounding box center [231, 171] width 7 height 7
click at [230, 168] on div at bounding box center [231, 171] width 7 height 7
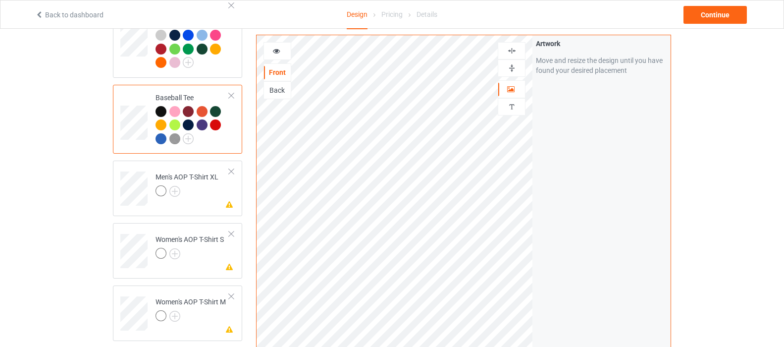
click at [230, 168] on div at bounding box center [231, 171] width 7 height 7
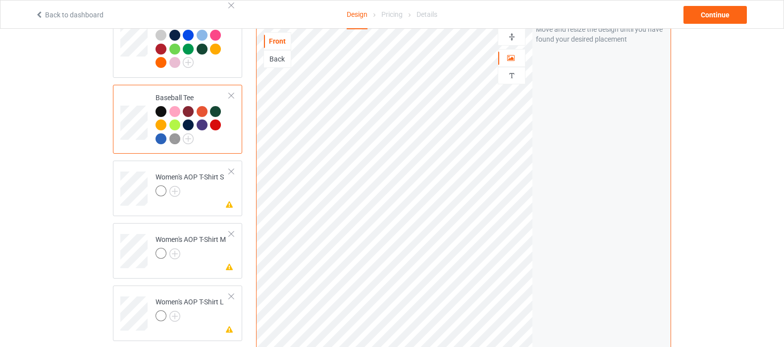
click at [230, 168] on div at bounding box center [231, 171] width 7 height 7
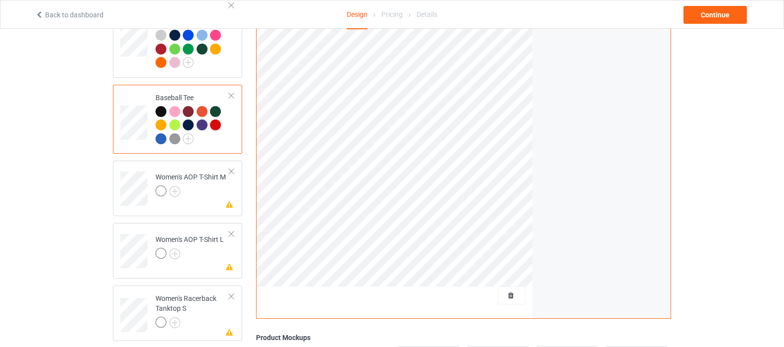
click at [230, 168] on div at bounding box center [231, 171] width 7 height 7
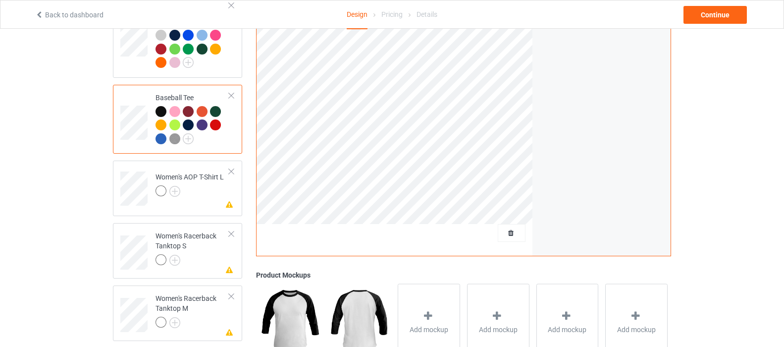
click at [230, 168] on div at bounding box center [231, 171] width 7 height 7
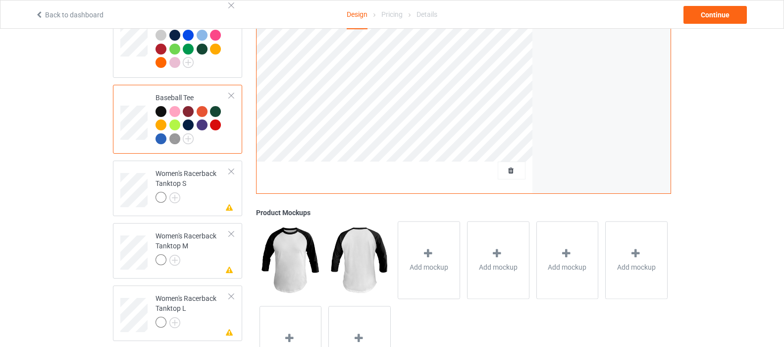
click at [230, 168] on div at bounding box center [231, 171] width 7 height 7
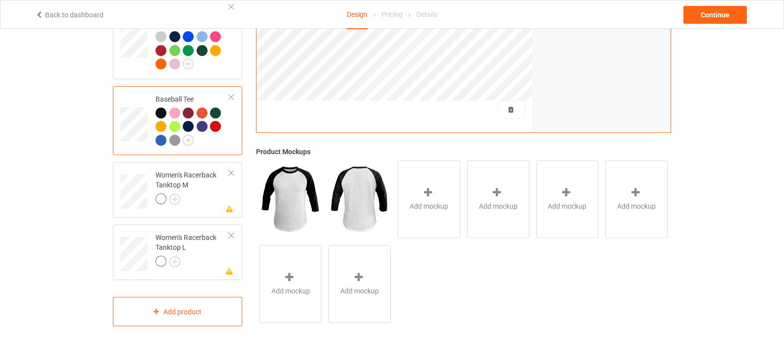
scroll to position [786, 0]
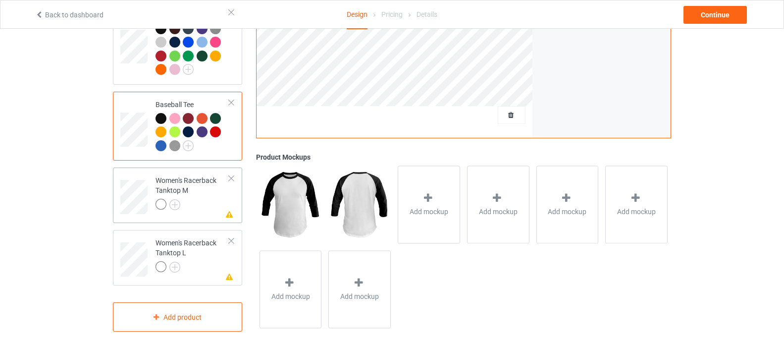
click at [231, 175] on div at bounding box center [231, 178] width 7 height 7
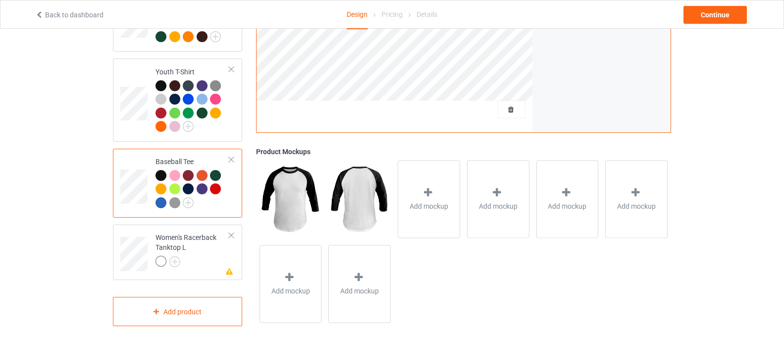
scroll to position [723, 0]
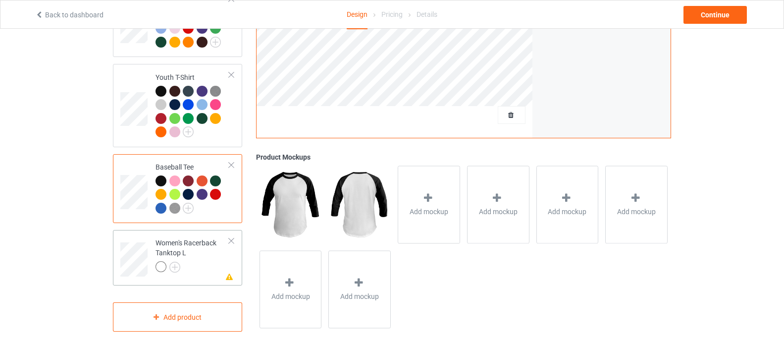
click at [231, 237] on div at bounding box center [231, 240] width 7 height 7
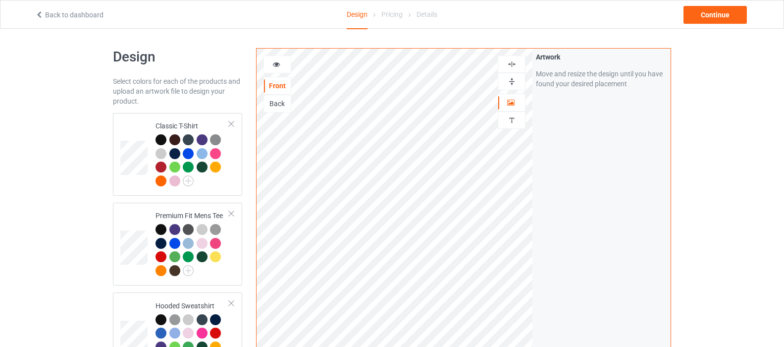
scroll to position [0, 0]
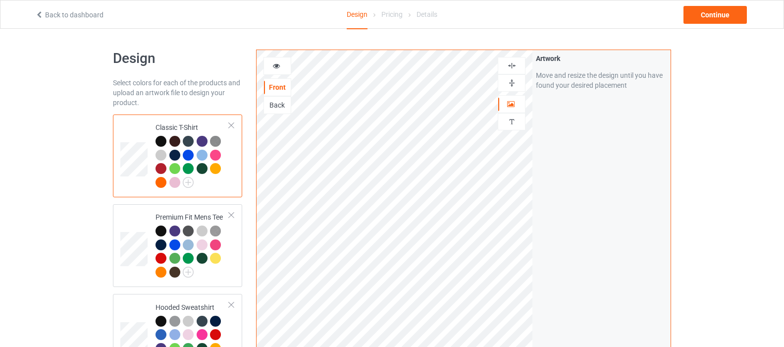
click at [176, 152] on div at bounding box center [174, 155] width 11 height 11
click at [171, 155] on div at bounding box center [174, 155] width 11 height 11
click at [282, 64] on div at bounding box center [277, 66] width 27 height 10
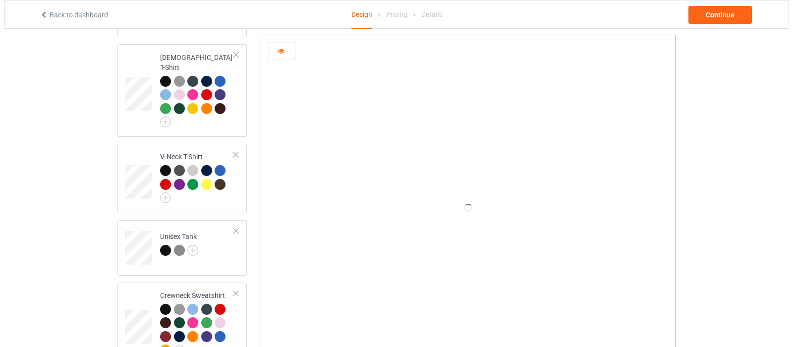
scroll to position [495, 0]
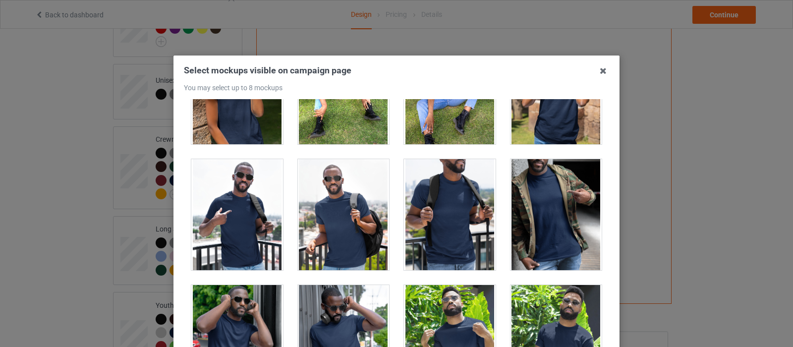
scroll to position [6183, 0]
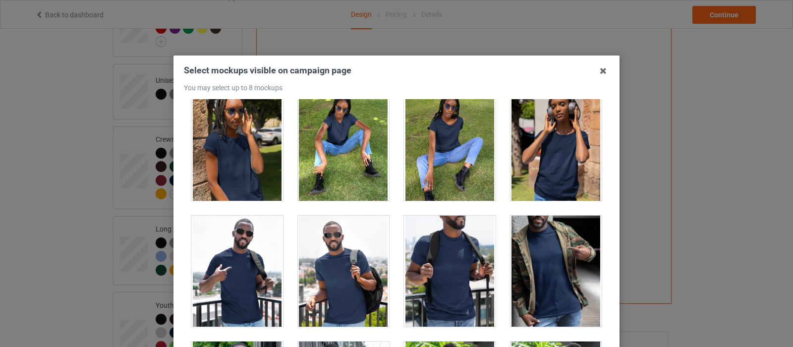
click at [259, 261] on div at bounding box center [237, 270] width 92 height 111
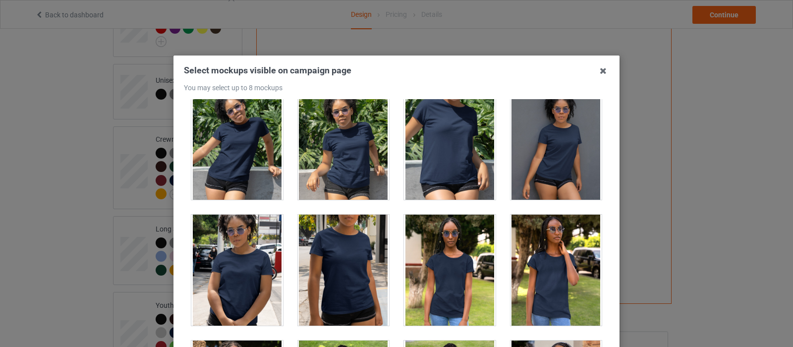
scroll to position [5885, 0]
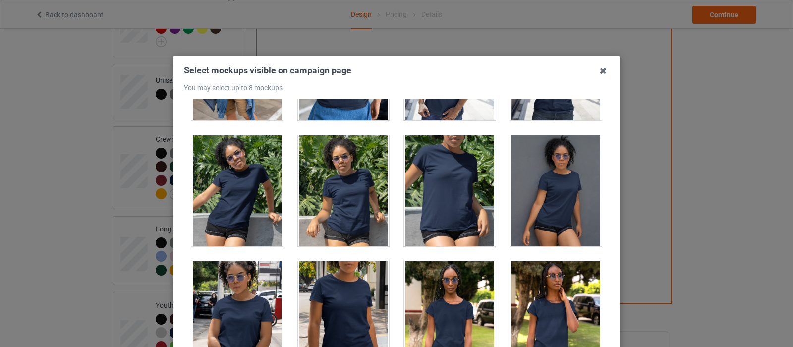
click at [336, 224] on div at bounding box center [344, 190] width 92 height 111
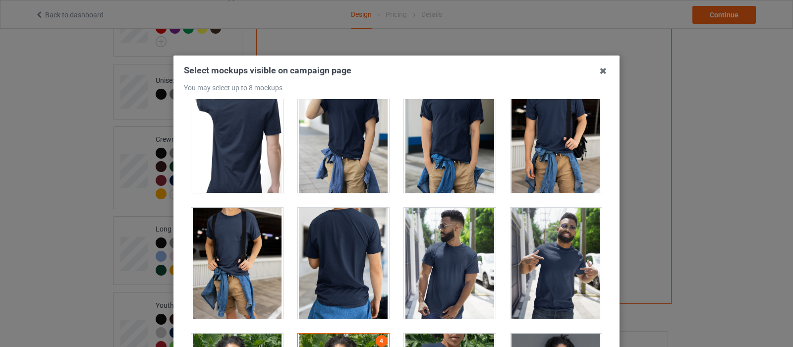
scroll to position [5588, 0]
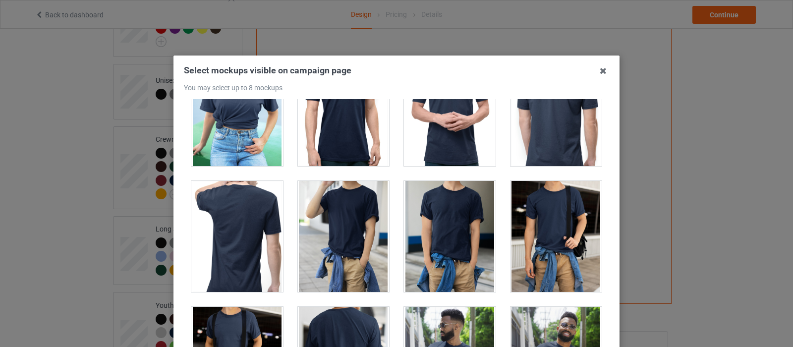
click at [463, 240] on div at bounding box center [450, 236] width 92 height 111
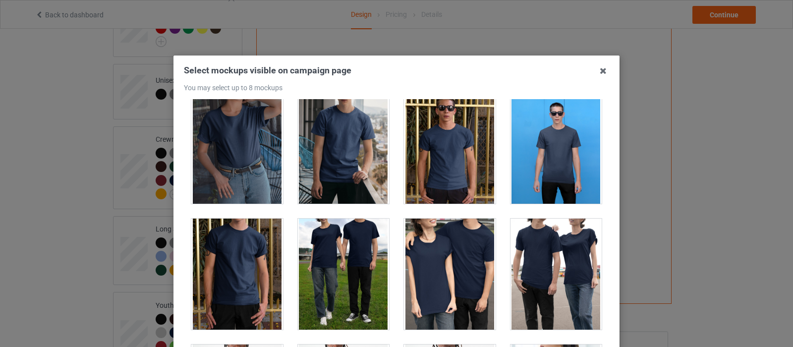
scroll to position [5142, 0]
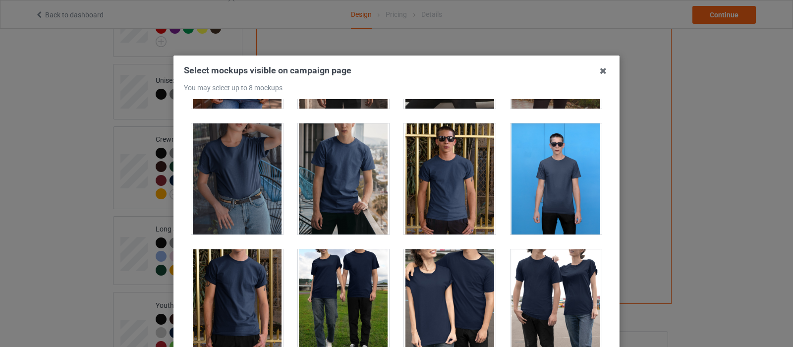
click at [452, 285] on div at bounding box center [450, 304] width 92 height 111
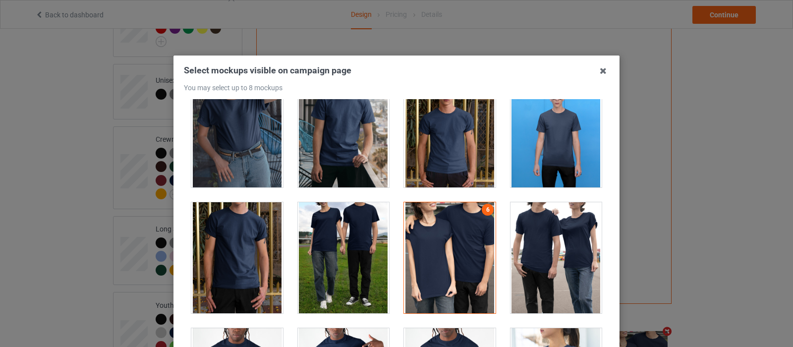
scroll to position [5192, 0]
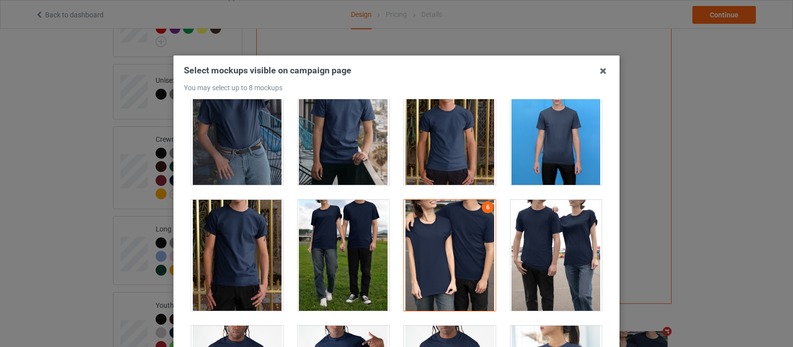
click at [226, 266] on div at bounding box center [237, 255] width 92 height 111
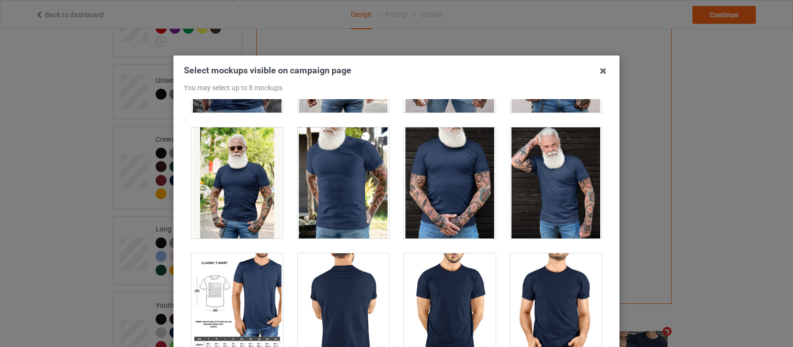
scroll to position [8263, 0]
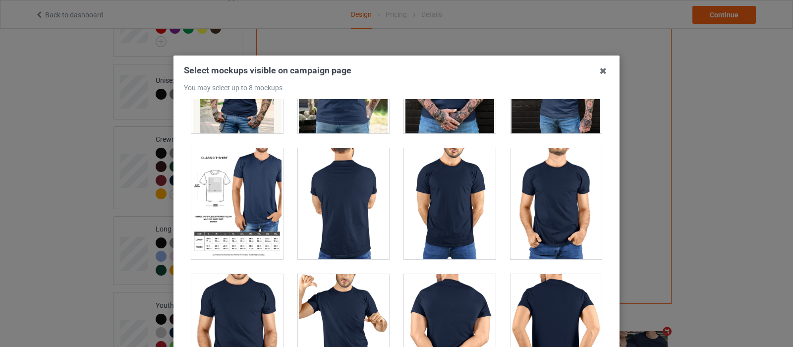
click at [214, 198] on div at bounding box center [237, 203] width 92 height 111
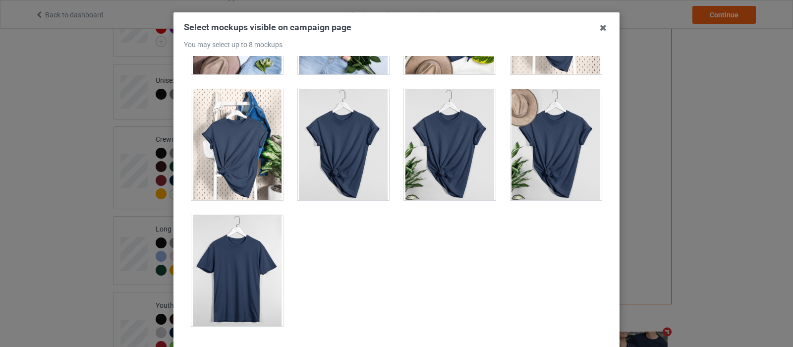
scroll to position [50, 0]
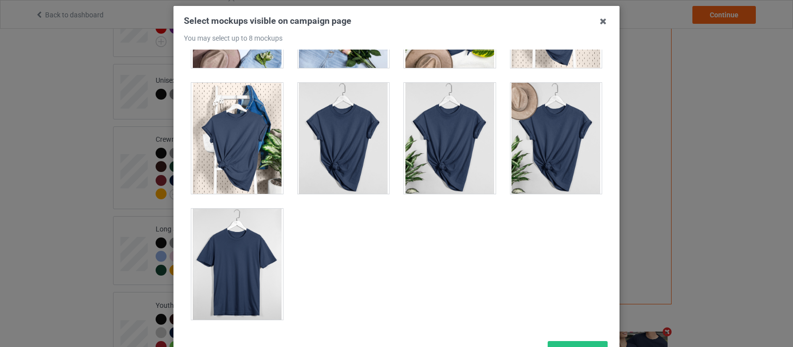
click at [237, 163] on div at bounding box center [237, 138] width 92 height 111
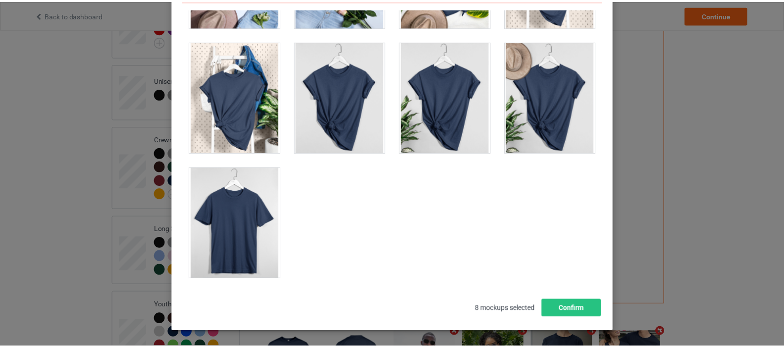
scroll to position [161, 0]
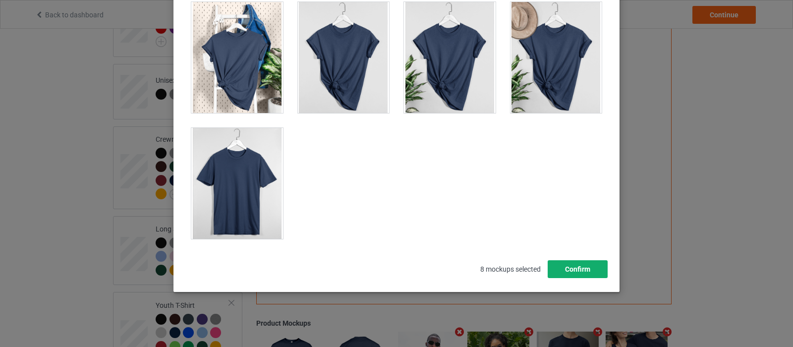
click at [565, 271] on button "Confirm" at bounding box center [577, 269] width 60 height 18
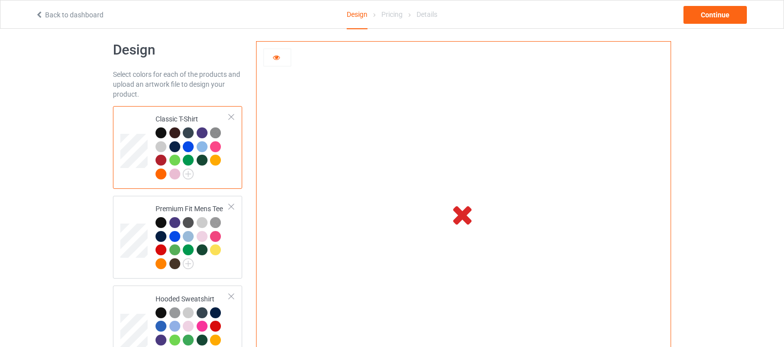
scroll to position [0, 0]
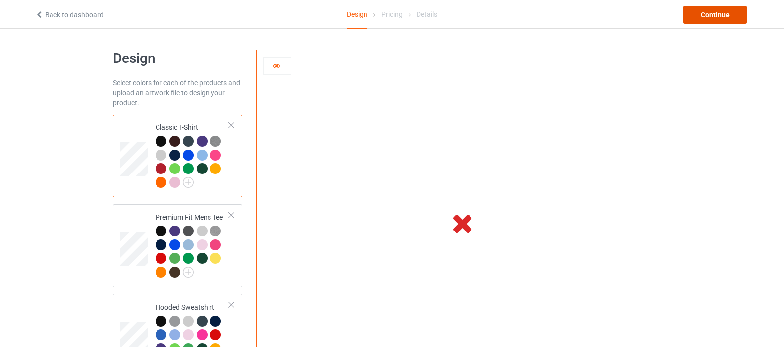
click at [729, 13] on div "Continue" at bounding box center [715, 15] width 63 height 18
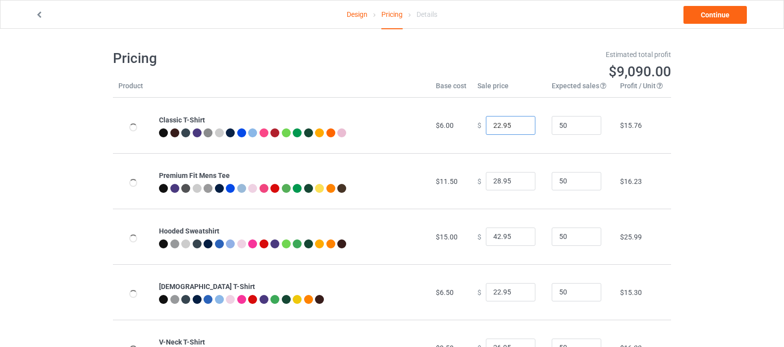
type input "21.95"
click at [519, 128] on input "21.95" at bounding box center [511, 125] width 50 height 19
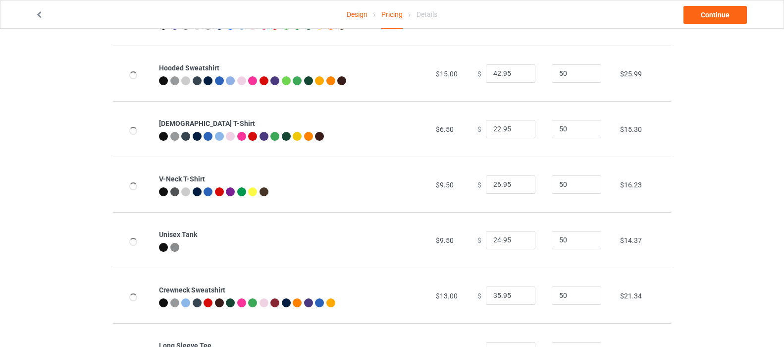
scroll to position [198, 0]
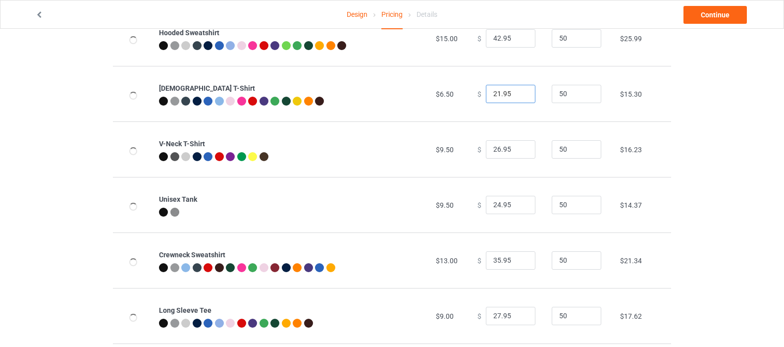
type input "21.95"
click at [517, 97] on input "21.95" at bounding box center [511, 94] width 50 height 19
click at [517, 153] on input "25.95" at bounding box center [511, 149] width 50 height 19
click at [517, 153] on input "24.95" at bounding box center [511, 149] width 50 height 19
type input "23.95"
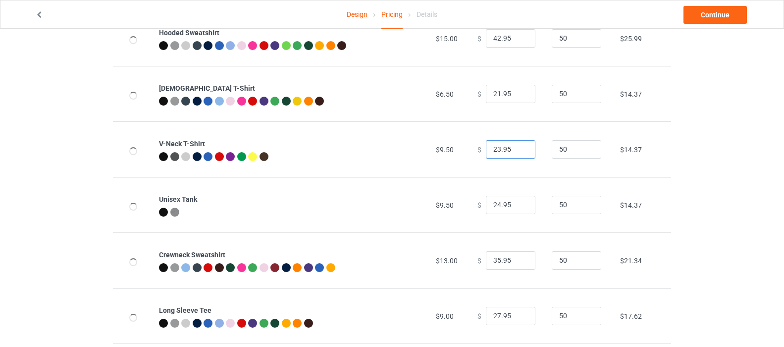
click at [518, 153] on input "23.95" at bounding box center [511, 149] width 50 height 19
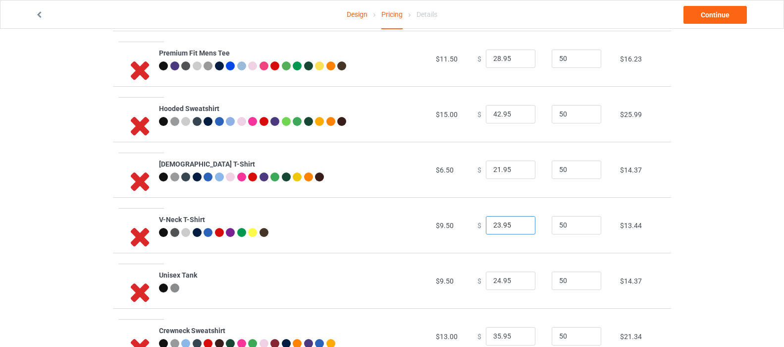
scroll to position [0, 0]
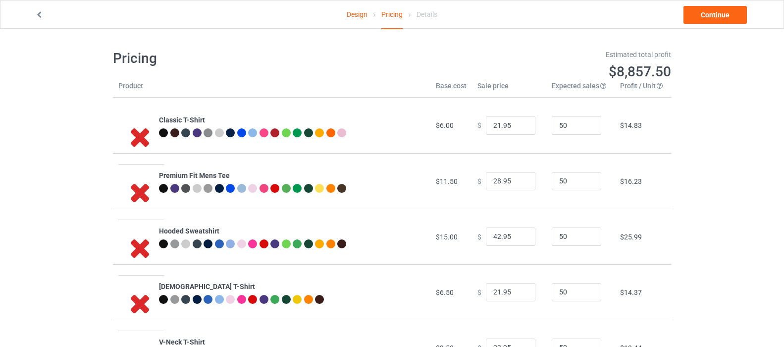
click at [140, 132] on icon at bounding box center [140, 136] width 33 height 28
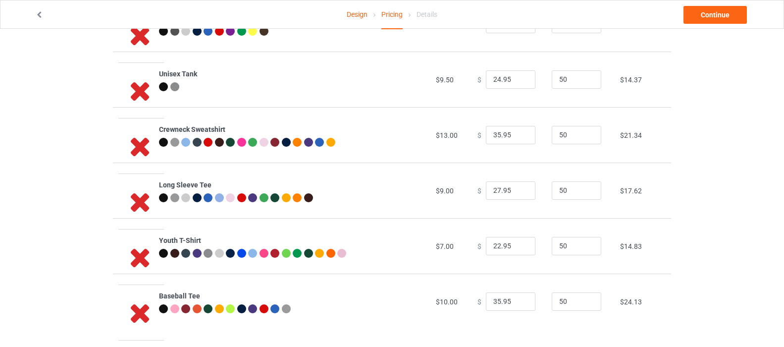
scroll to position [326, 0]
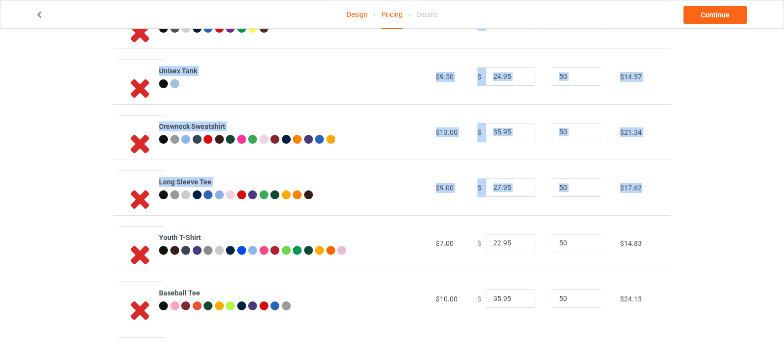
drag, startPoint x: 120, startPoint y: 252, endPoint x: 147, endPoint y: 251, distance: 26.3
click at [147, 251] on div "Design Pricing Details Continue Pricing Estimated total profit $8,857.50 Produc…" at bounding box center [392, 24] width 784 height 645
click at [67, 253] on div "Design Pricing Details Continue Pricing Estimated total profit $8,857.50 Produc…" at bounding box center [392, 24] width 784 height 645
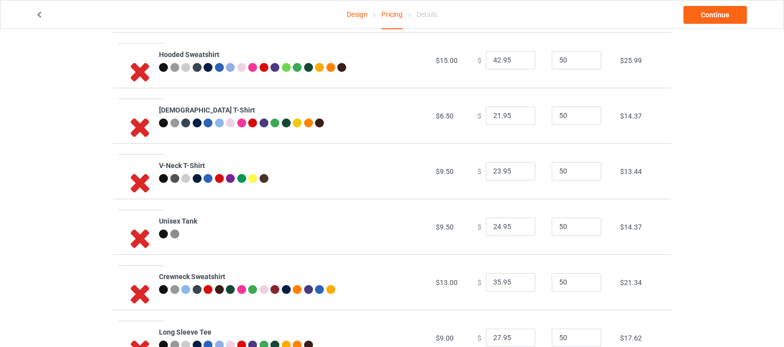
scroll to position [128, 0]
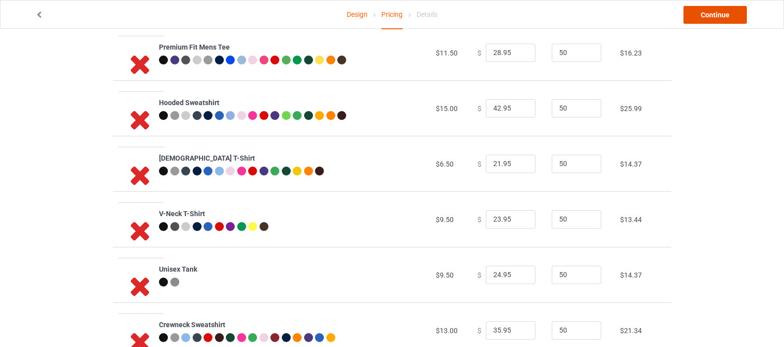
click at [693, 16] on link "Continue" at bounding box center [715, 15] width 63 height 18
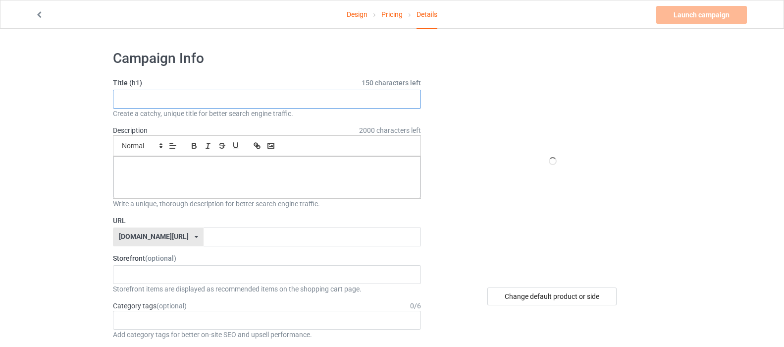
paste input "Junk Food Bold Logo - Unisex Adult Short Sleeve Fan T-Shirt for Men and Women"
type input "Junk Food Bold Logo - Unisex Adult Short Sleeve Fan T-Shirt for Men and Women"
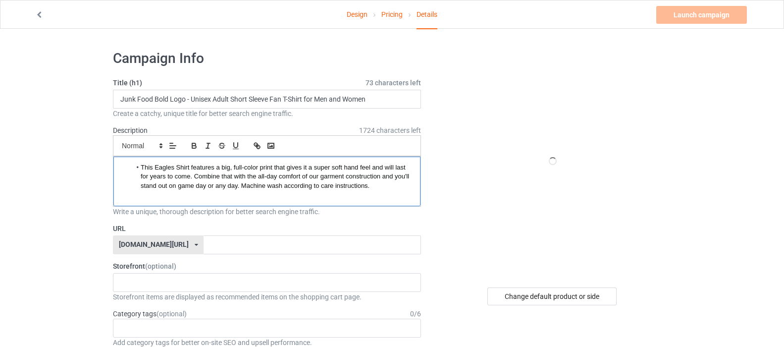
click at [136, 185] on li "This Eagles Shirt features a big, full-color print that gives it a super soft h…" at bounding box center [271, 176] width 281 height 27
click at [133, 167] on li "This Eagles Shirt features a big, full-color print that gives it a super soft h…" at bounding box center [271, 176] width 281 height 27
drag, startPoint x: 133, startPoint y: 167, endPoint x: 126, endPoint y: 168, distance: 7.0
click at [126, 167] on ul "This Eagles Shirt features a big, full-color print that gives it a super soft h…" at bounding box center [266, 176] width 291 height 27
click at [141, 194] on p at bounding box center [266, 194] width 291 height 9
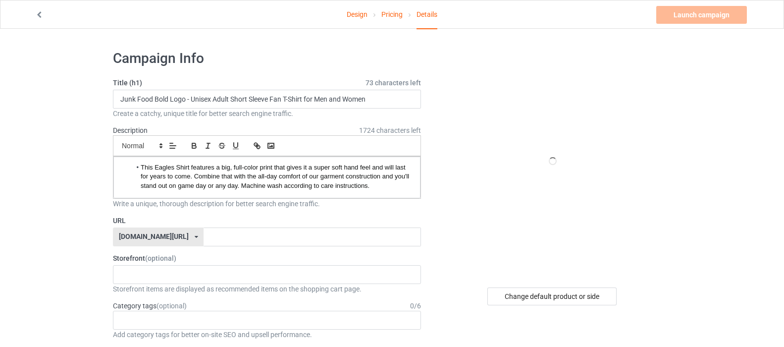
click at [198, 236] on icon at bounding box center [196, 237] width 3 height 6
click at [163, 271] on div "[DOMAIN_NAME][URL]" at bounding box center [158, 274] width 90 height 18
click at [204, 240] on input "text" at bounding box center [312, 236] width 217 height 19
click at [157, 167] on span "This Eagles Shirt features a big, full-color print that gives it a super soft h…" at bounding box center [276, 176] width 270 height 26
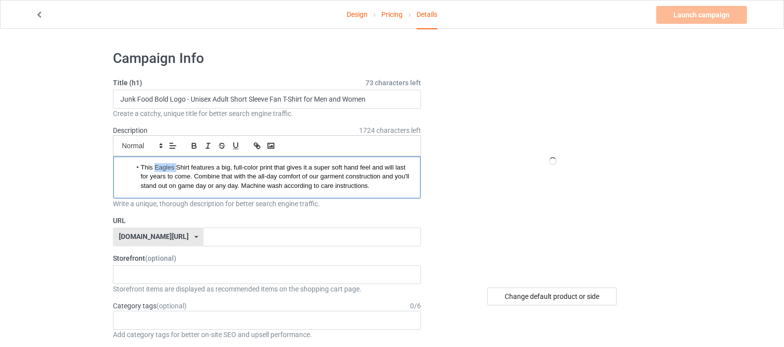
copy span "Eagles"
click at [252, 240] on input "text" at bounding box center [312, 236] width 217 height 19
paste input "Eagles"
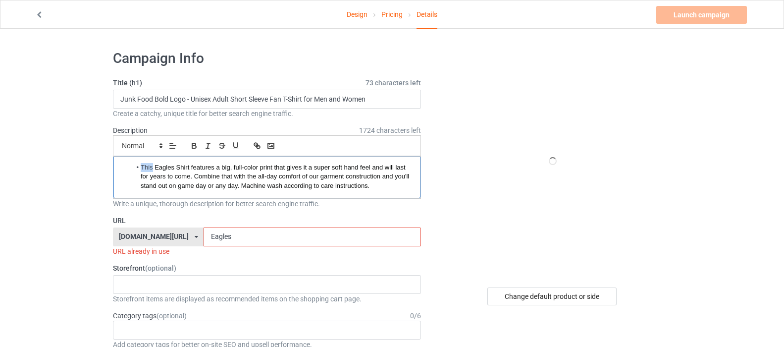
drag, startPoint x: 153, startPoint y: 166, endPoint x: 133, endPoint y: 166, distance: 19.3
click at [133, 166] on li "This Eagles Shirt features a big, full-color print that gives it a super soft h…" at bounding box center [271, 176] width 281 height 27
copy span "This"
click at [204, 240] on input "Eagles" at bounding box center [312, 236] width 217 height 19
paste input "This"
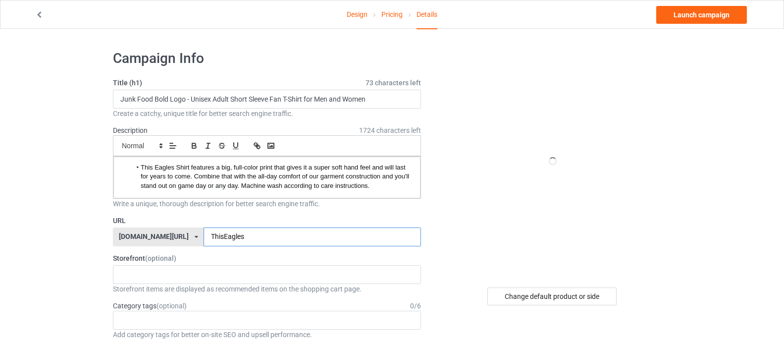
type input "ThisEagles"
click at [689, 17] on link "Launch campaign" at bounding box center [701, 15] width 91 height 18
